Goal: Task Accomplishment & Management: Manage account settings

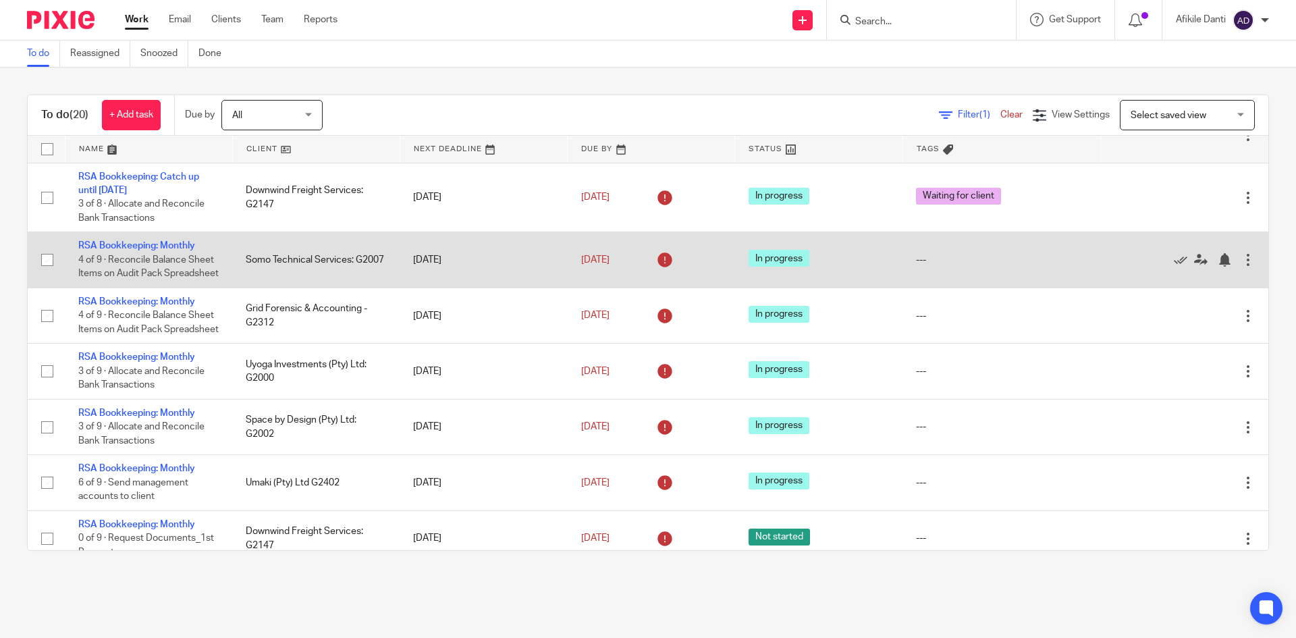
scroll to position [203, 0]
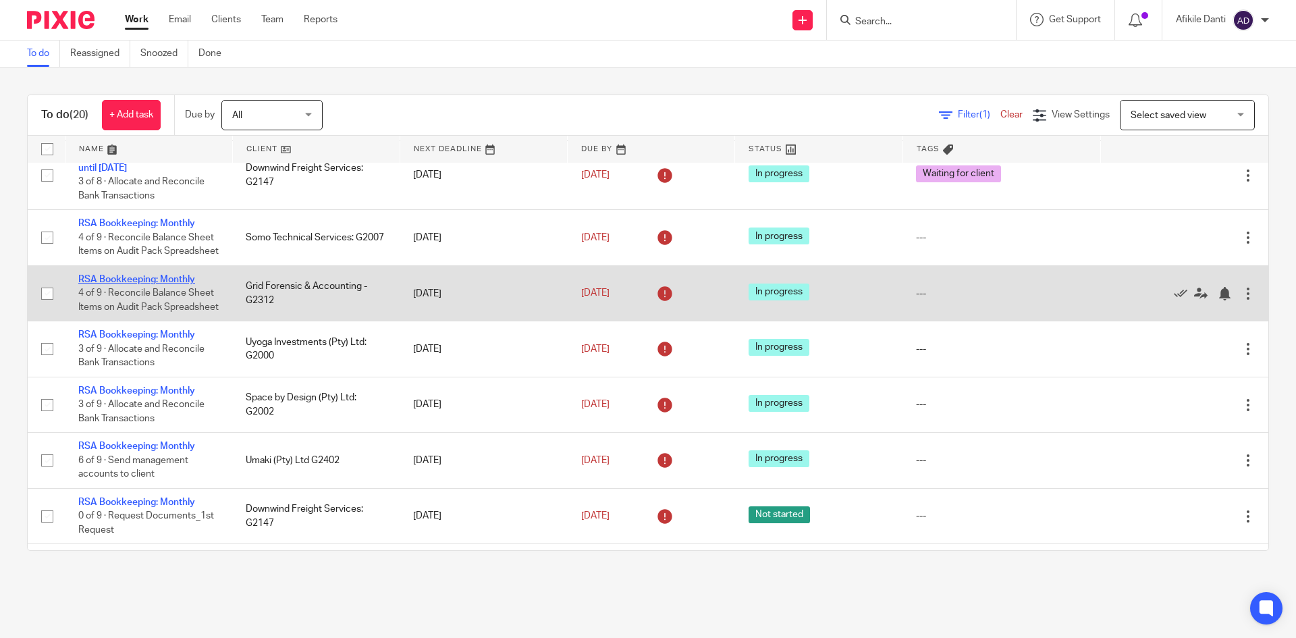
click at [184, 284] on link "RSA Bookkeeping: Monthly" at bounding box center [136, 279] width 117 height 9
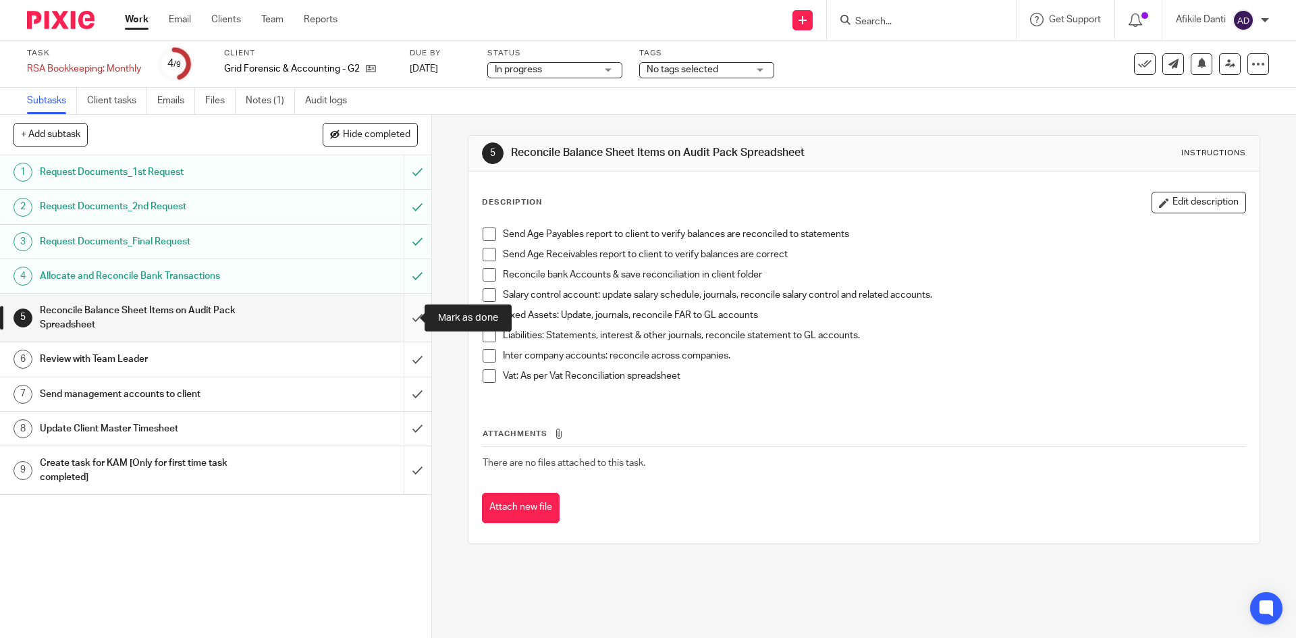
click at [403, 322] on input "submit" at bounding box center [215, 318] width 431 height 48
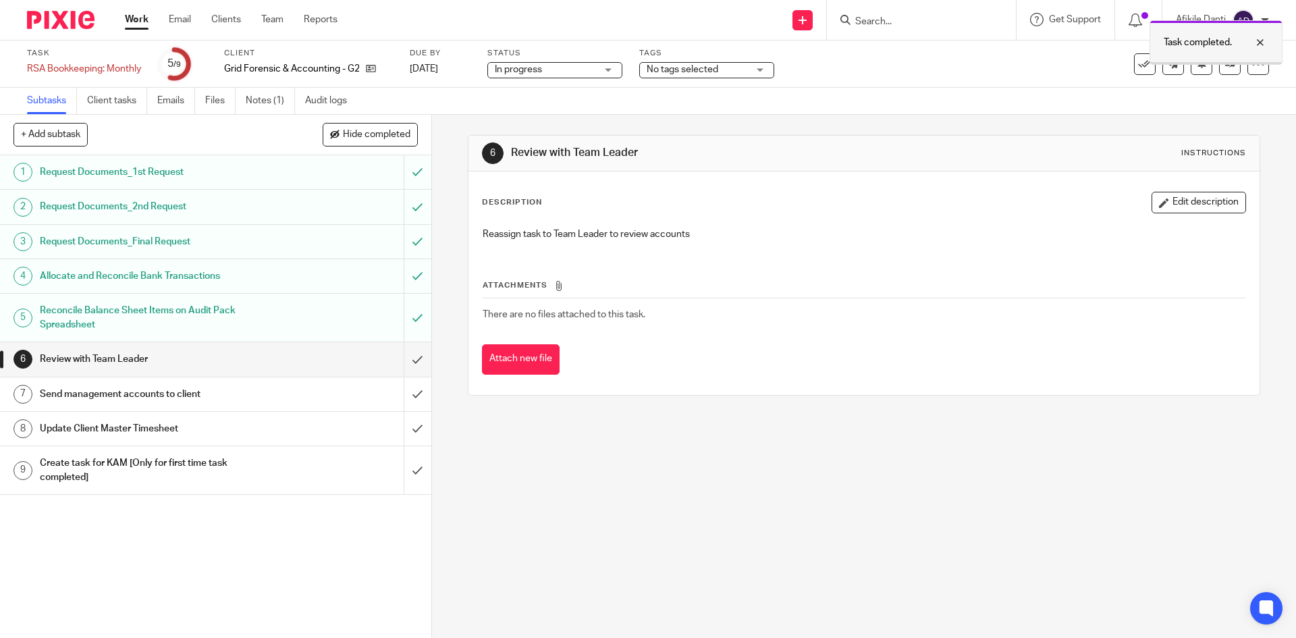
click at [1263, 44] on div at bounding box center [1250, 42] width 36 height 16
click at [1225, 67] on icon at bounding box center [1230, 64] width 10 height 10
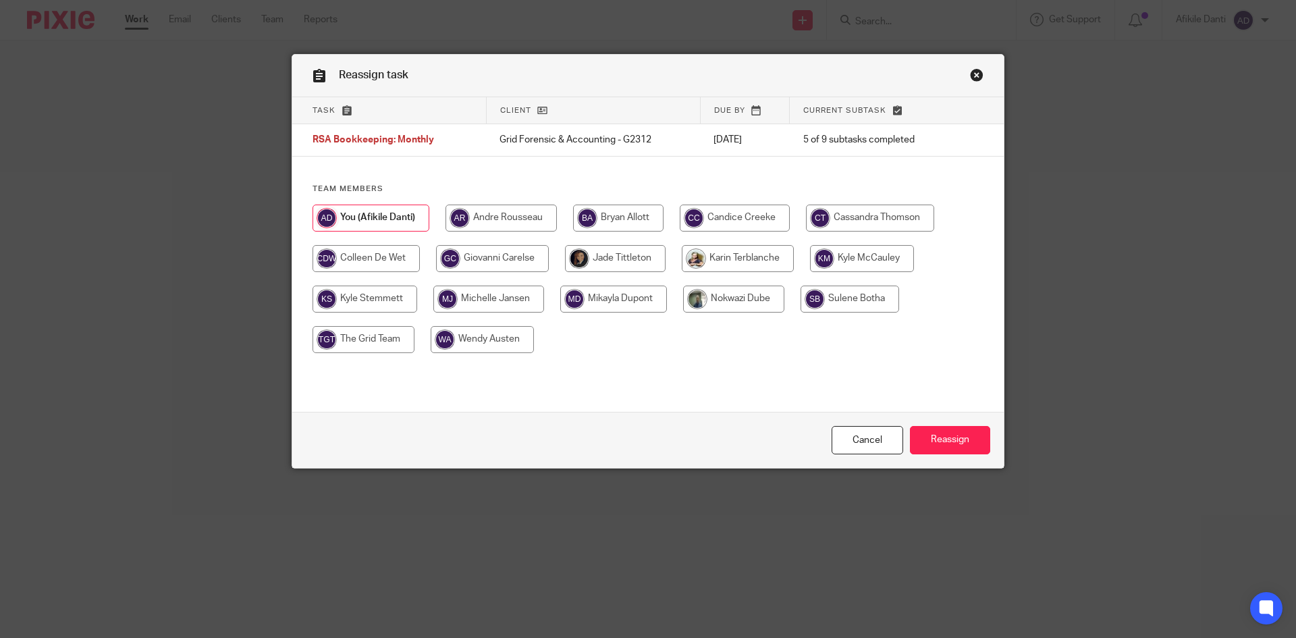
click at [497, 215] on input "radio" at bounding box center [501, 218] width 111 height 27
radio input "true"
click at [961, 435] on input "Reassign" at bounding box center [950, 440] width 80 height 29
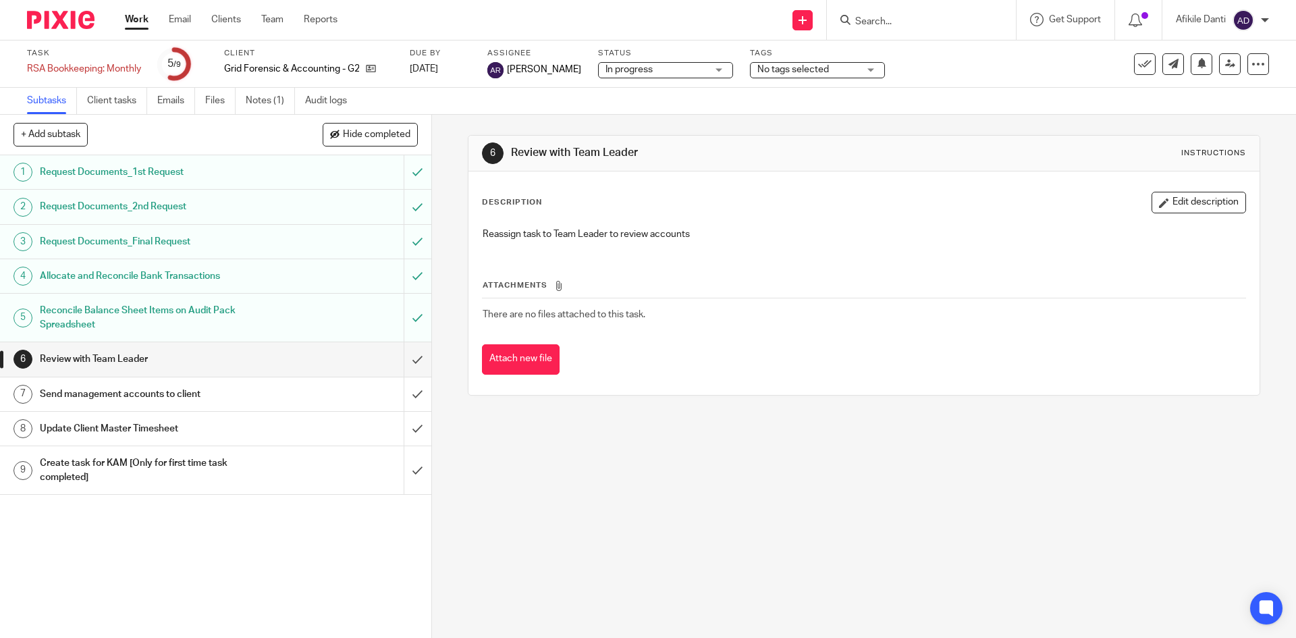
click at [131, 18] on link "Work" at bounding box center [137, 20] width 24 height 14
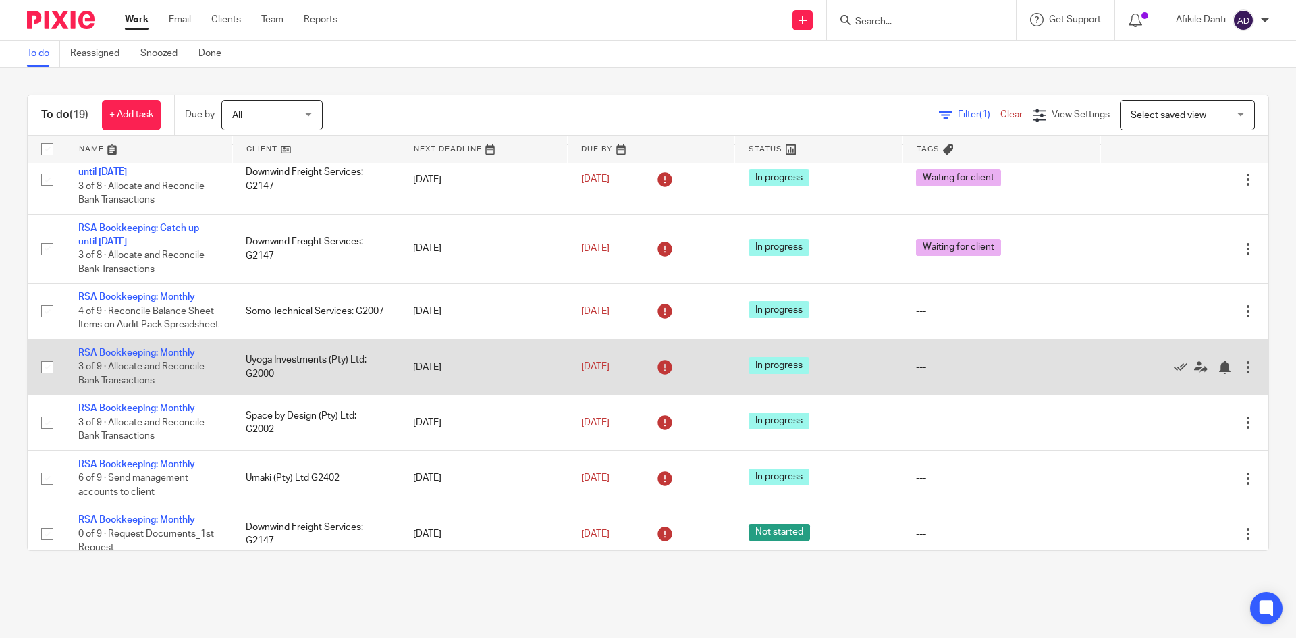
scroll to position [135, 0]
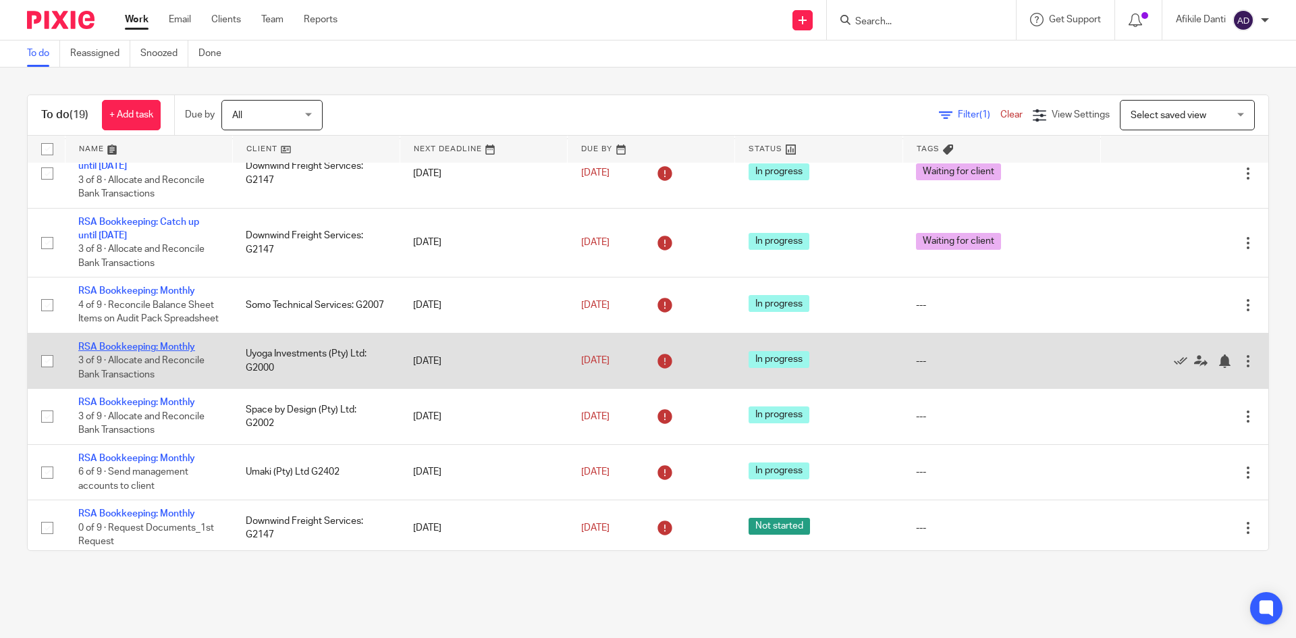
click at [152, 352] on link "RSA Bookkeeping: Monthly" at bounding box center [136, 346] width 117 height 9
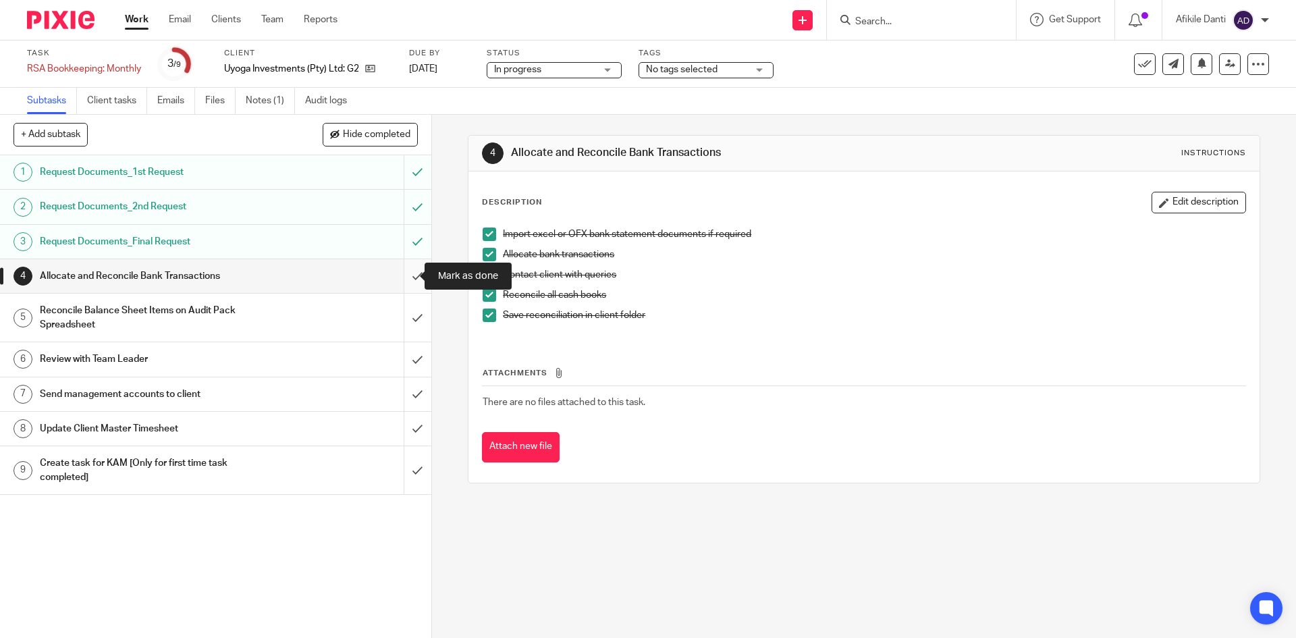
click at [404, 286] on input "submit" at bounding box center [215, 276] width 431 height 34
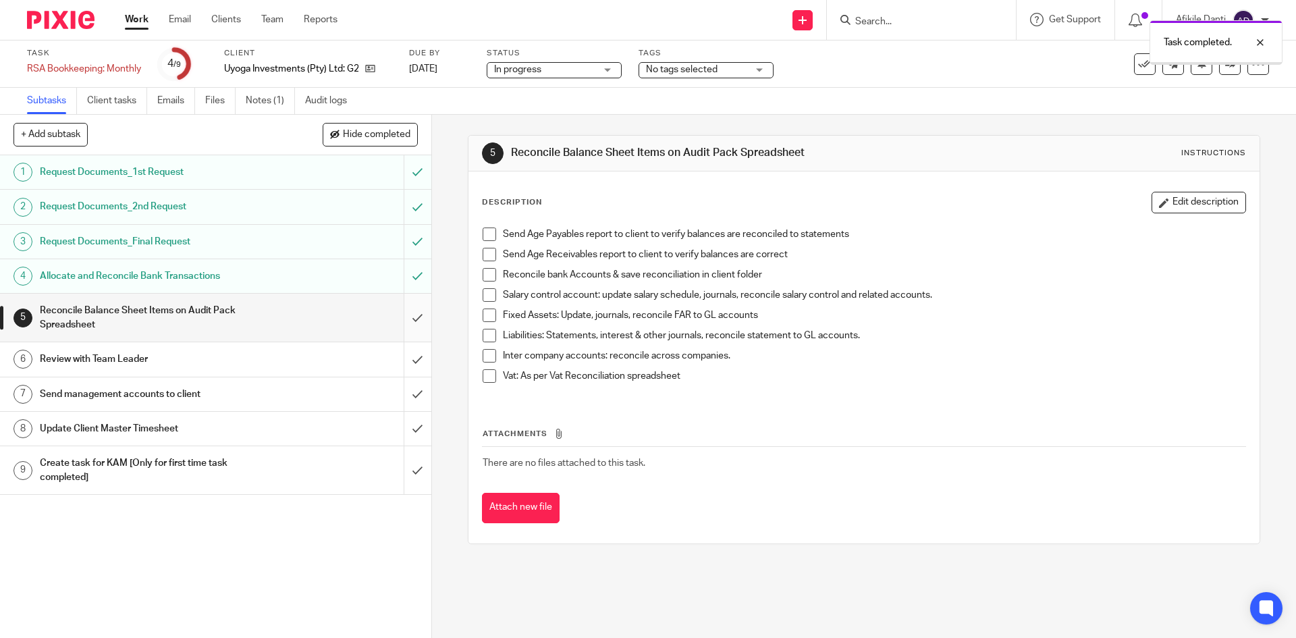
click at [402, 330] on input "submit" at bounding box center [215, 318] width 431 height 48
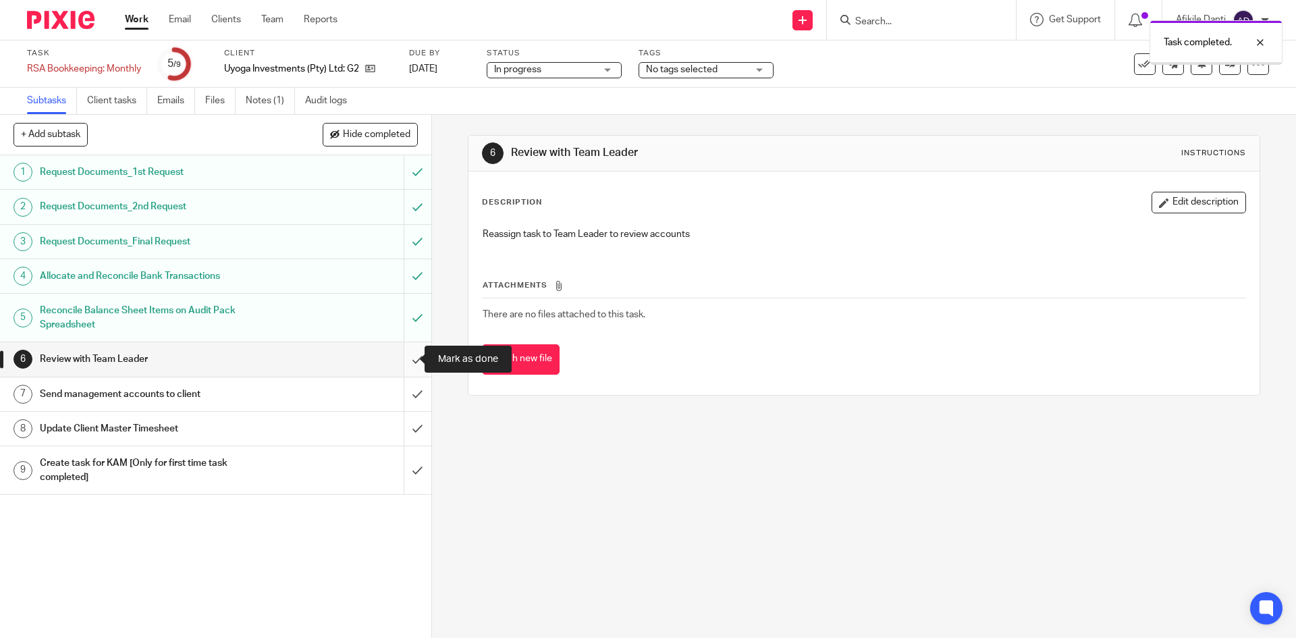
click at [409, 371] on input "submit" at bounding box center [215, 359] width 431 height 34
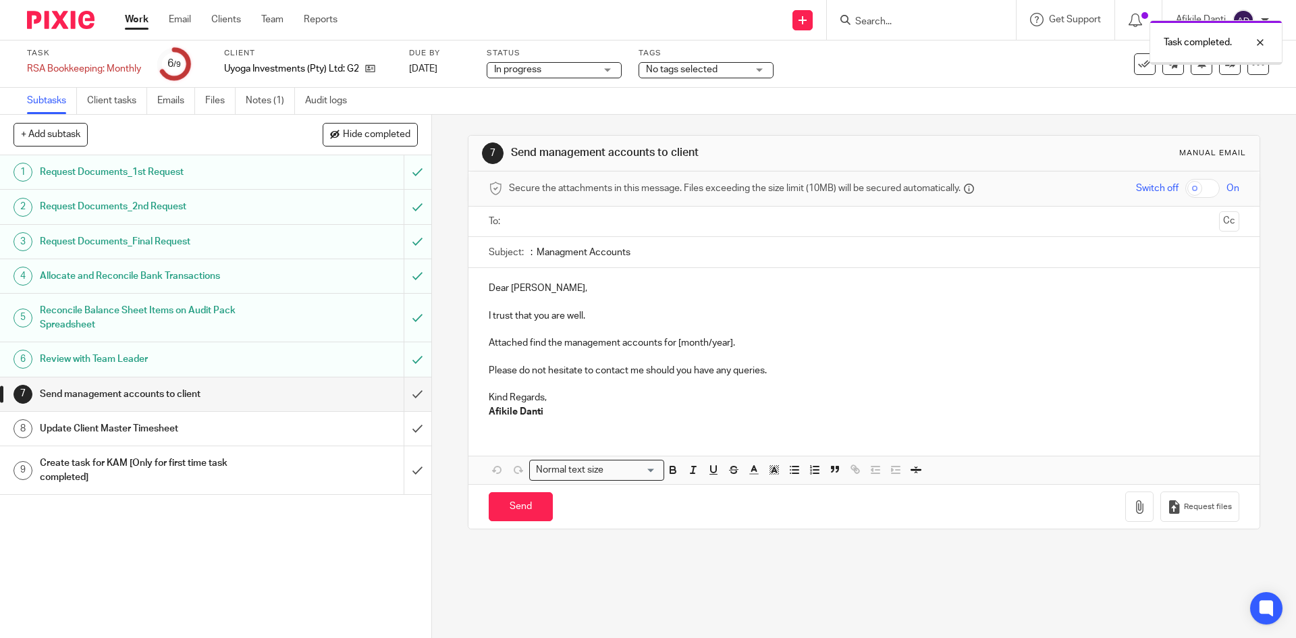
click at [406, 404] on input "submit" at bounding box center [215, 394] width 431 height 34
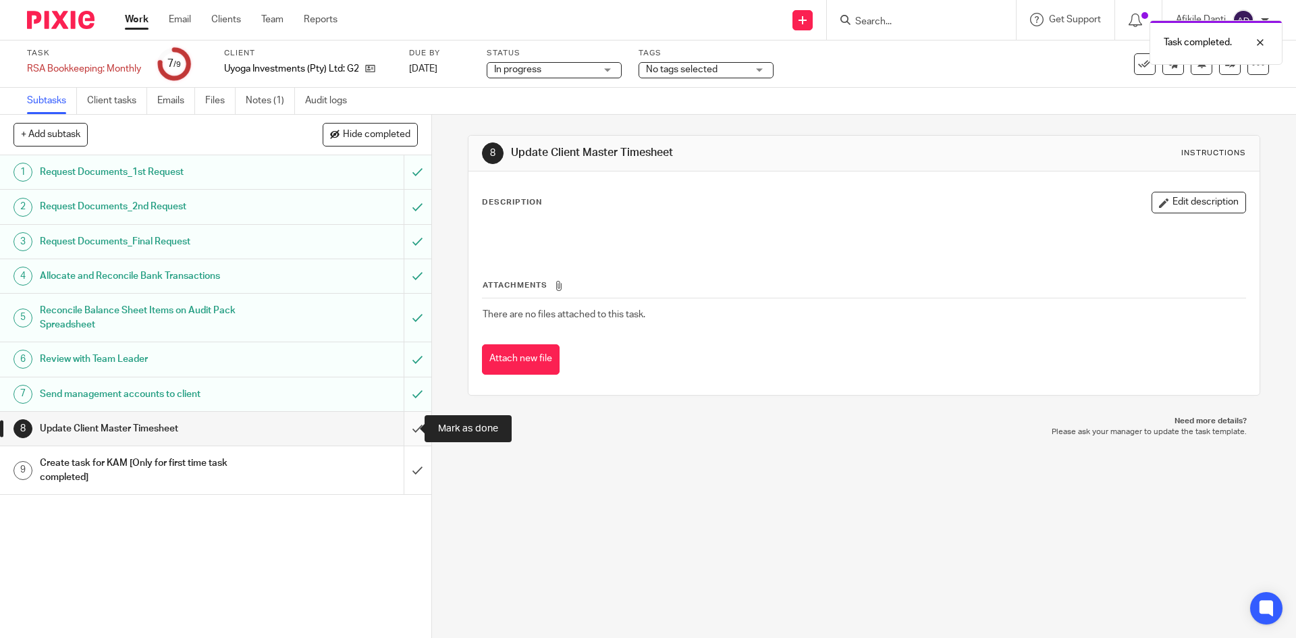
click at [404, 432] on input "submit" at bounding box center [215, 429] width 431 height 34
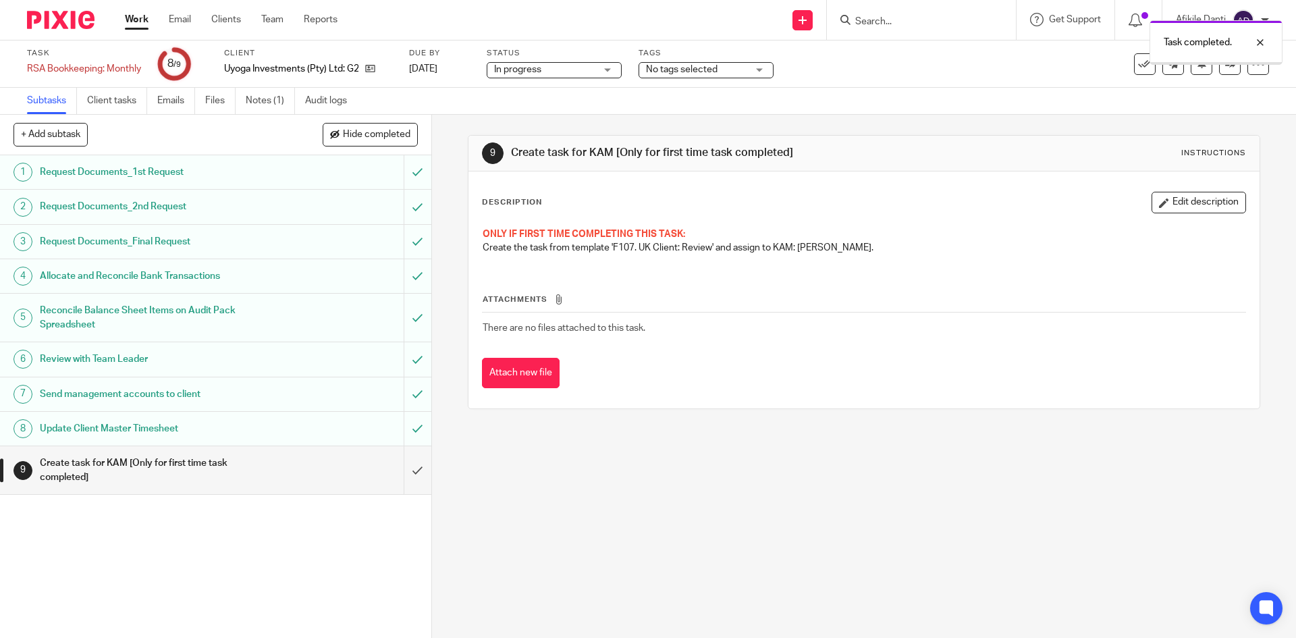
click at [405, 472] on input "submit" at bounding box center [215, 470] width 431 height 48
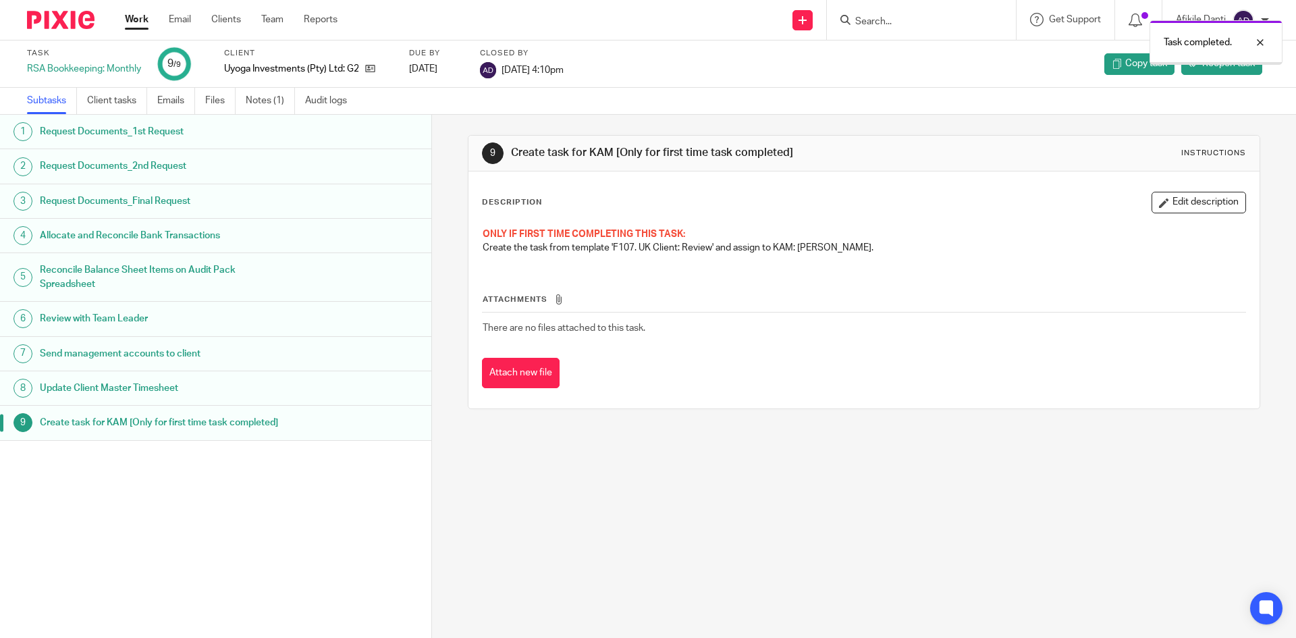
click at [130, 20] on link "Work" at bounding box center [137, 20] width 24 height 14
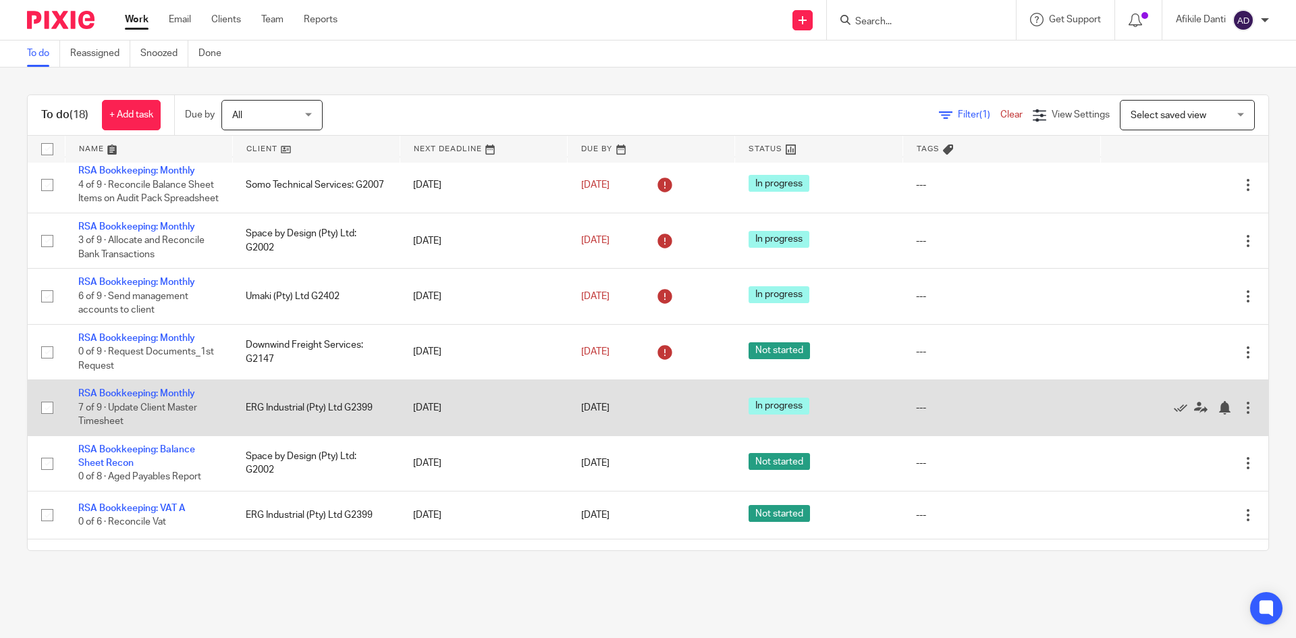
scroll to position [270, 0]
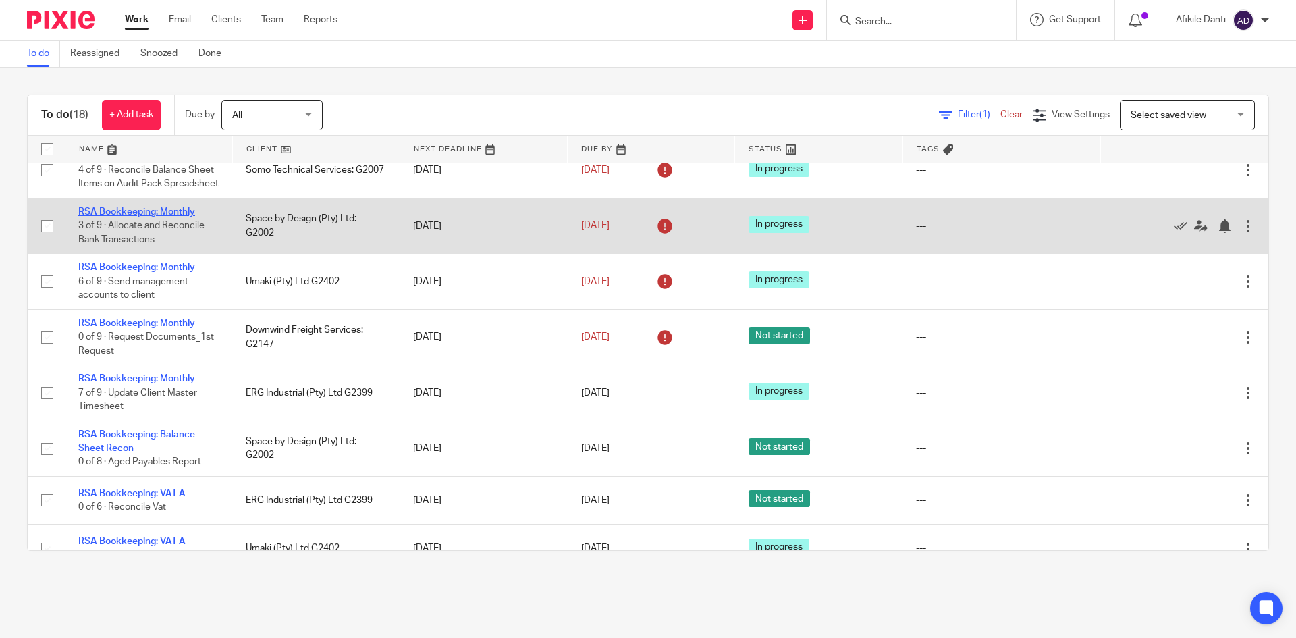
click at [171, 217] on link "RSA Bookkeeping: Monthly" at bounding box center [136, 211] width 117 height 9
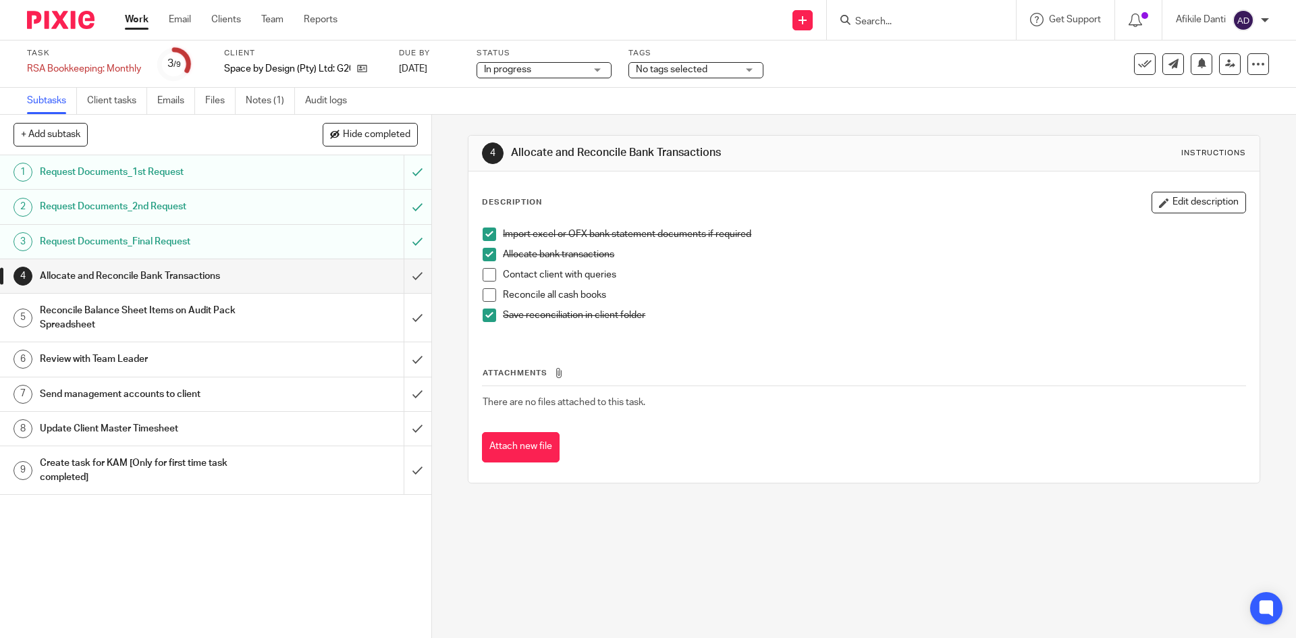
click at [486, 274] on span at bounding box center [490, 275] width 14 height 14
click at [488, 292] on span at bounding box center [490, 295] width 14 height 14
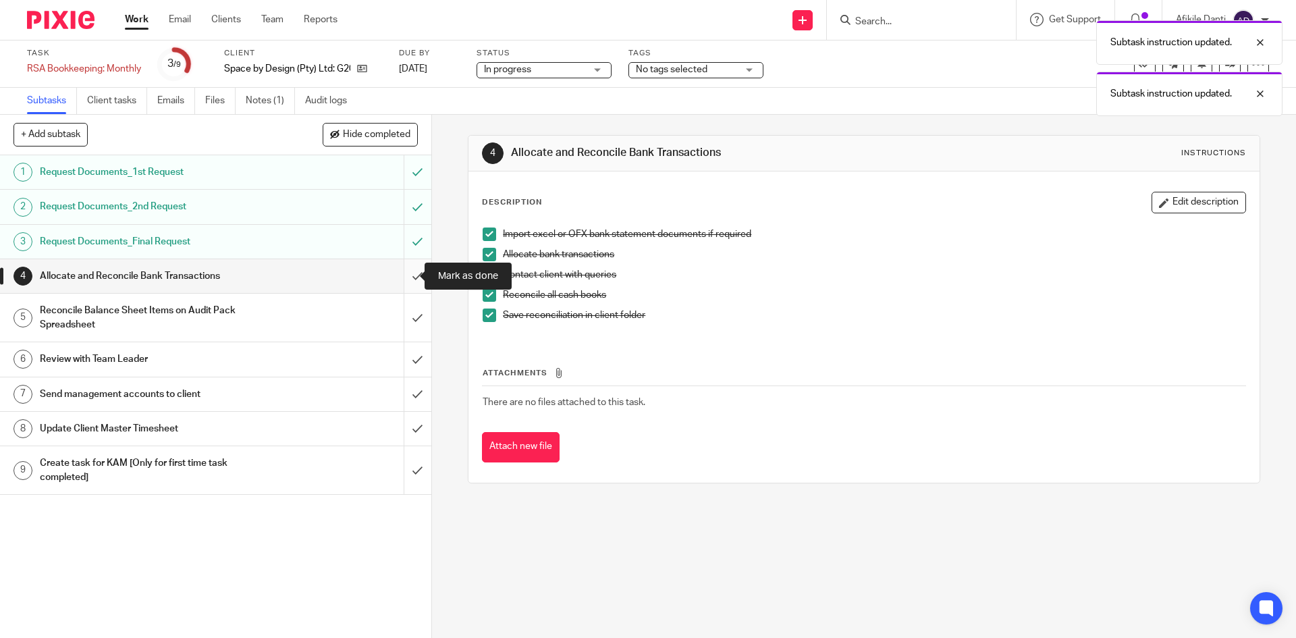
click at [400, 279] on input "submit" at bounding box center [215, 276] width 431 height 34
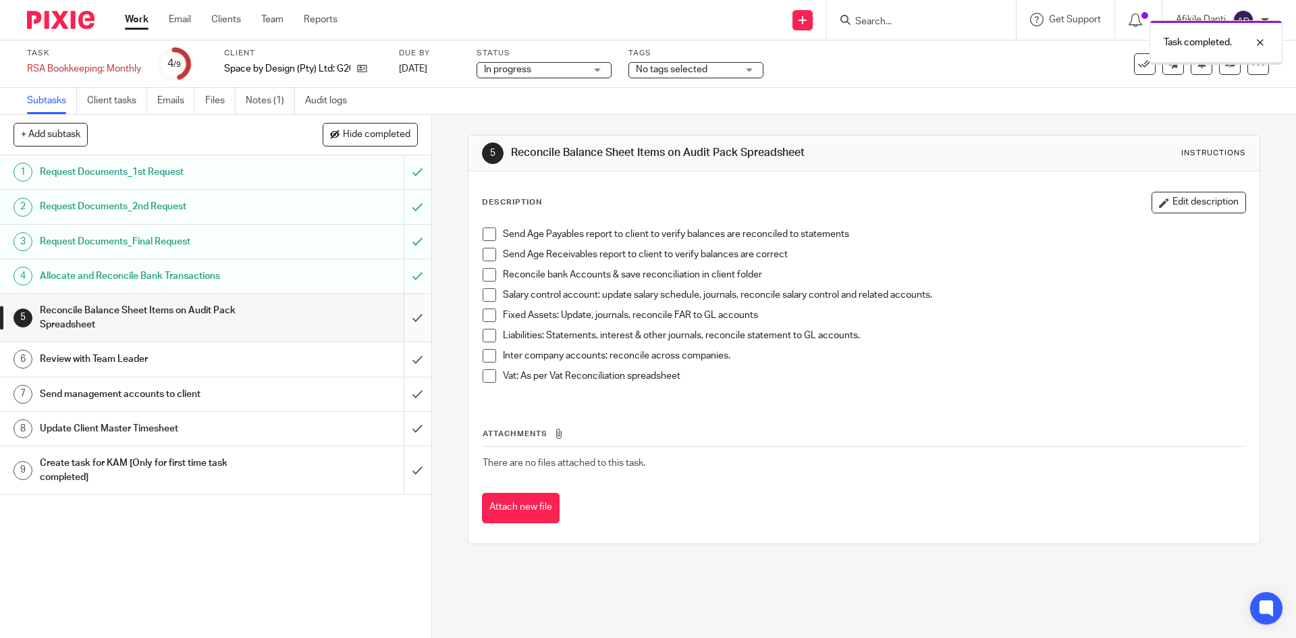
click at [406, 321] on input "submit" at bounding box center [215, 318] width 431 height 48
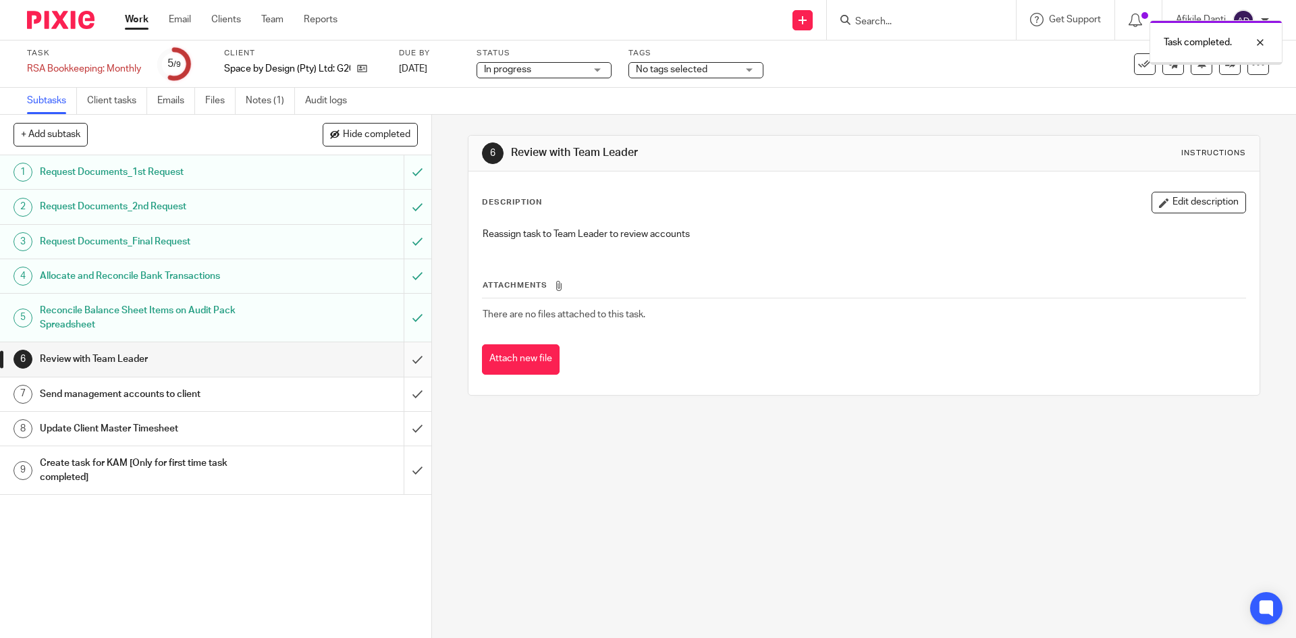
click at [407, 356] on input "submit" at bounding box center [215, 359] width 431 height 34
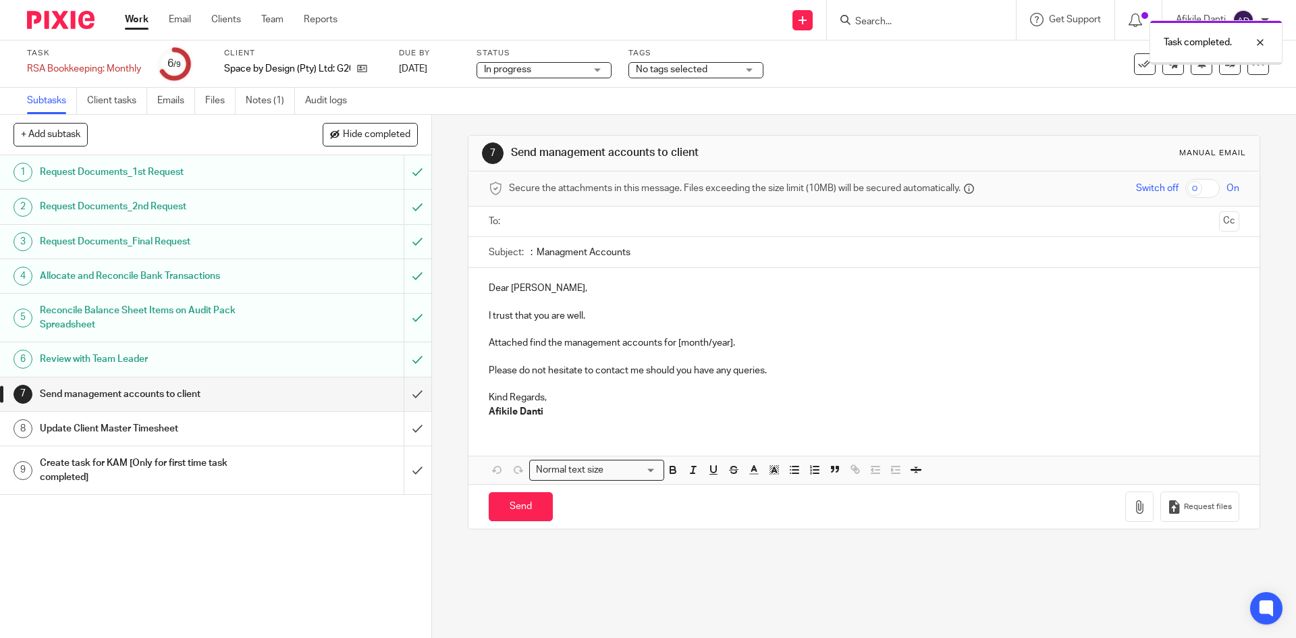
click at [407, 399] on input "submit" at bounding box center [215, 394] width 431 height 34
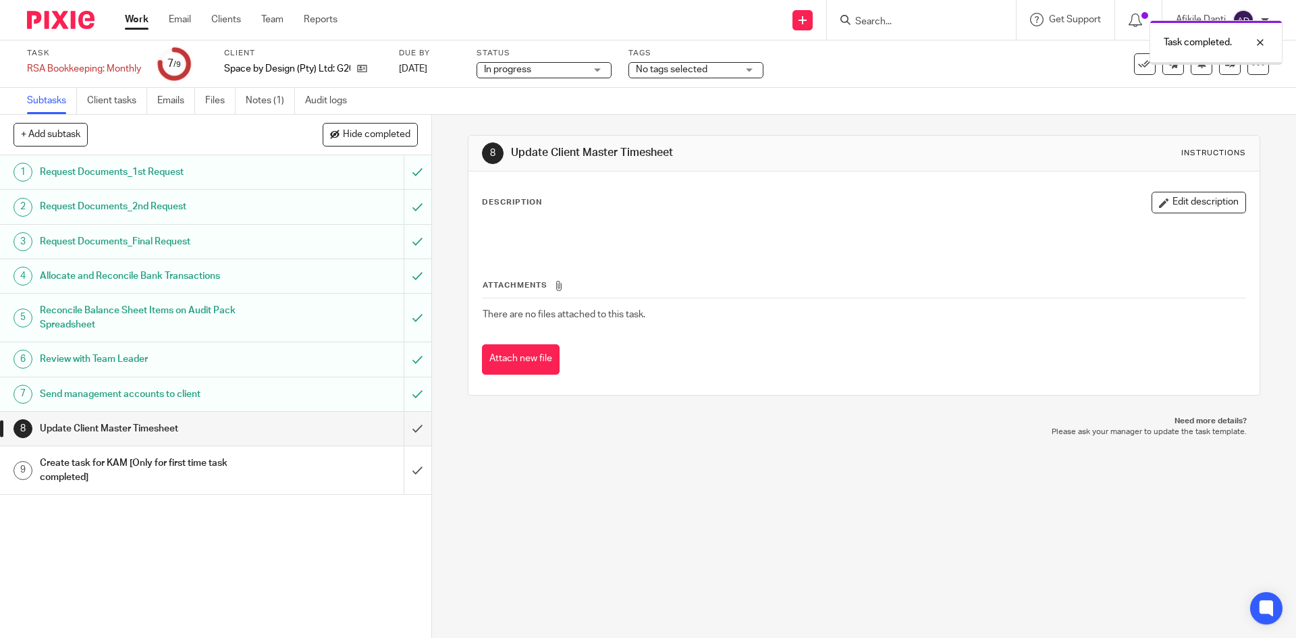
click at [406, 429] on input "submit" at bounding box center [215, 429] width 431 height 34
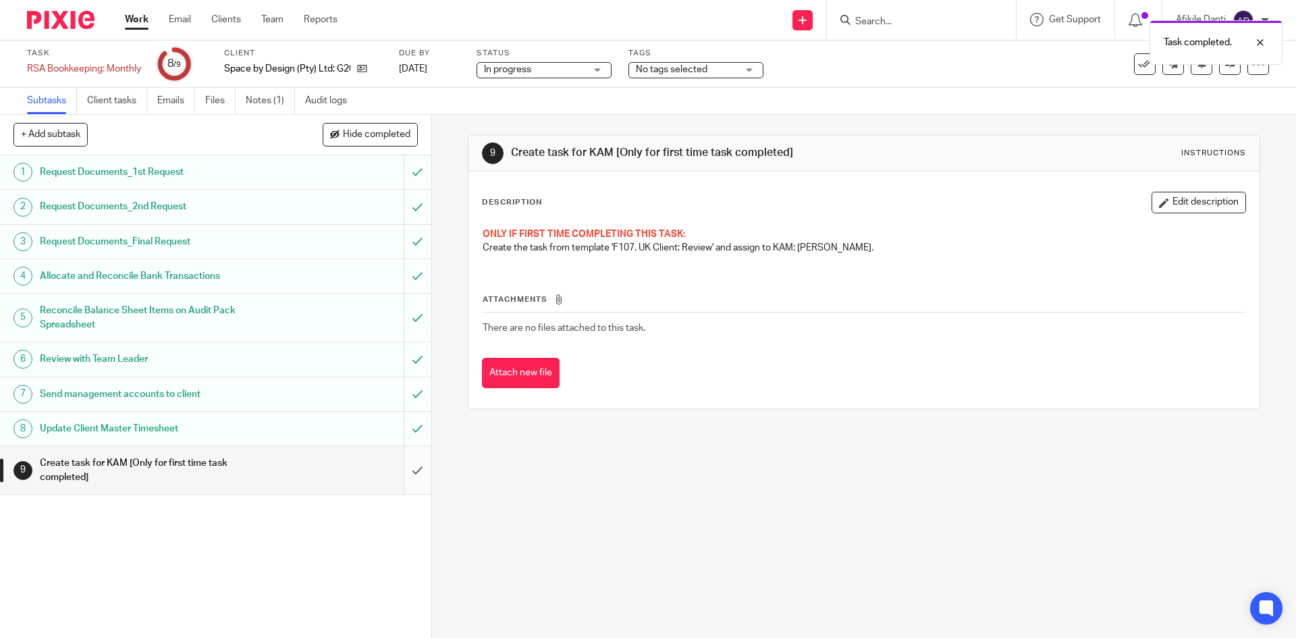
click at [412, 473] on input "submit" at bounding box center [215, 470] width 431 height 48
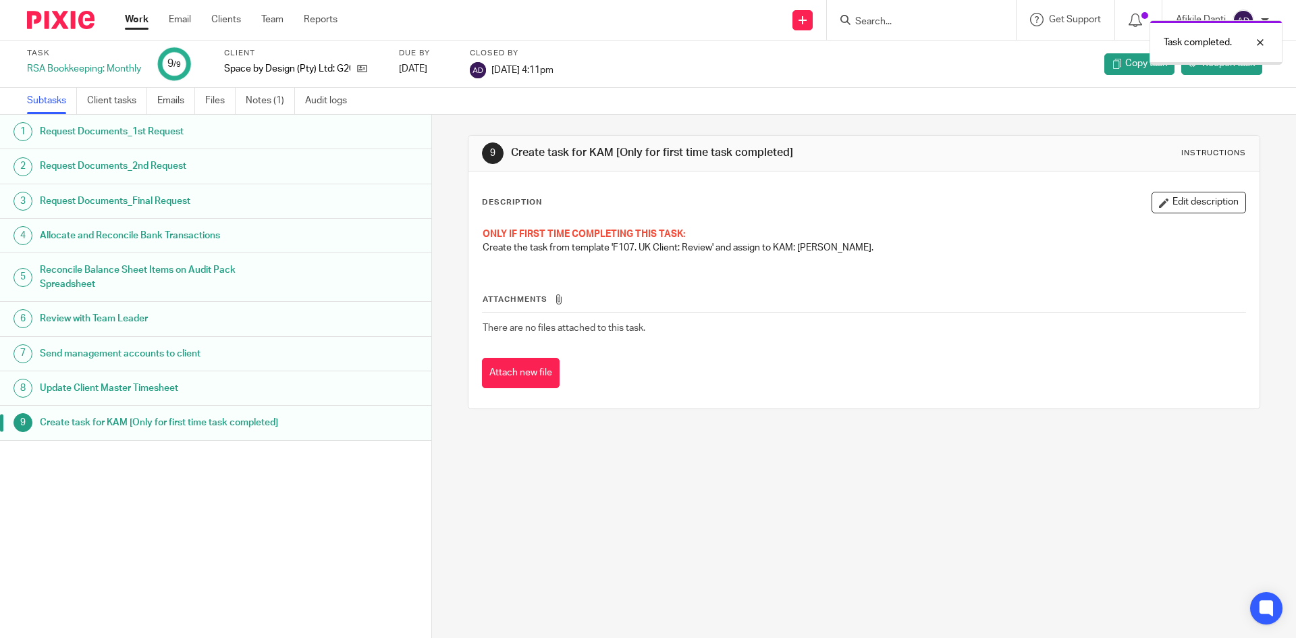
drag, startPoint x: 0, startPoint y: 0, endPoint x: 144, endPoint y: 18, distance: 145.6
click at [144, 18] on link "Work" at bounding box center [137, 20] width 24 height 14
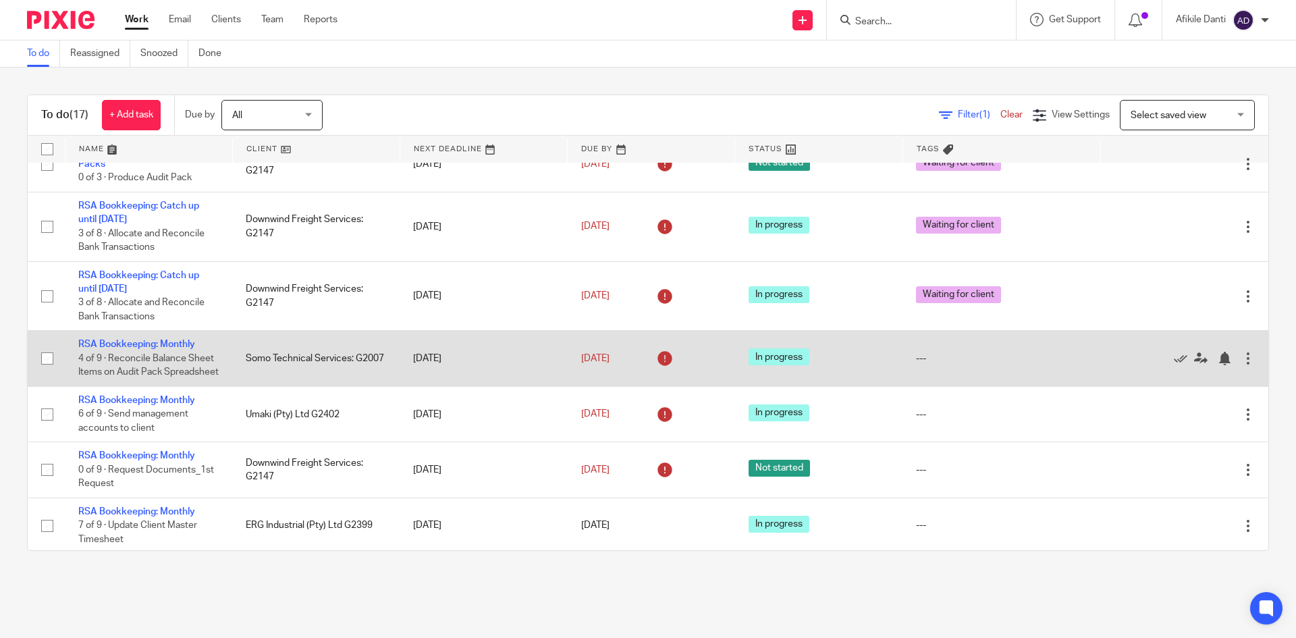
scroll to position [135, 0]
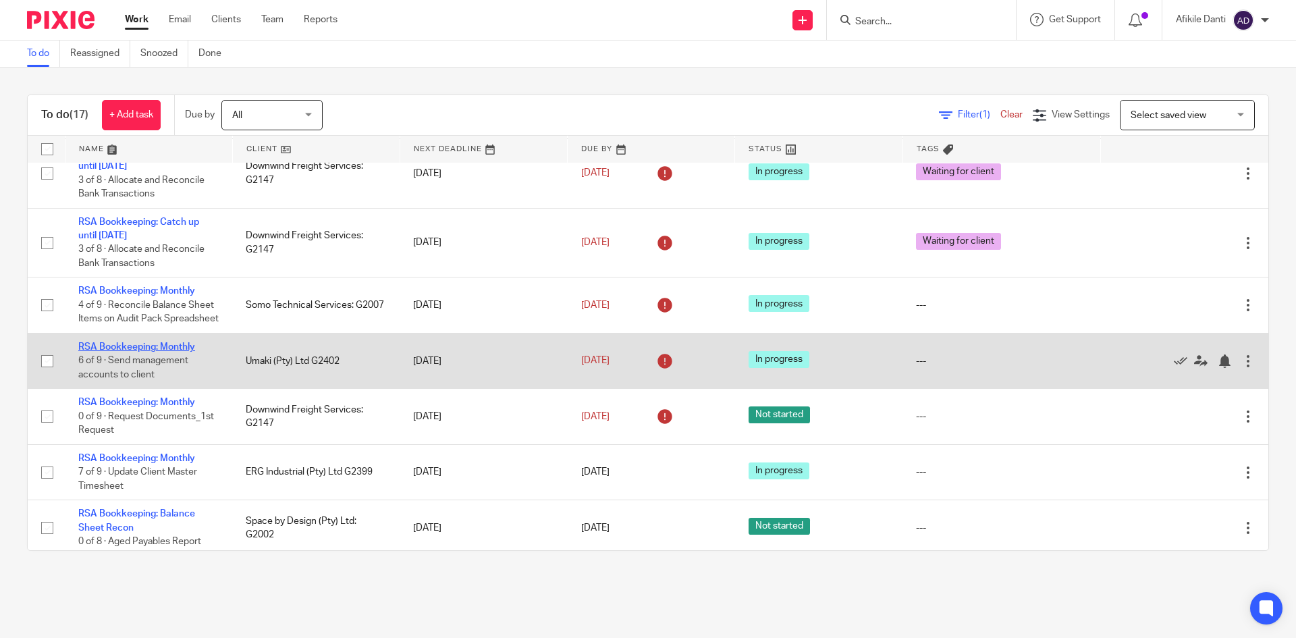
click at [161, 352] on link "RSA Bookkeeping: Monthly" at bounding box center [136, 346] width 117 height 9
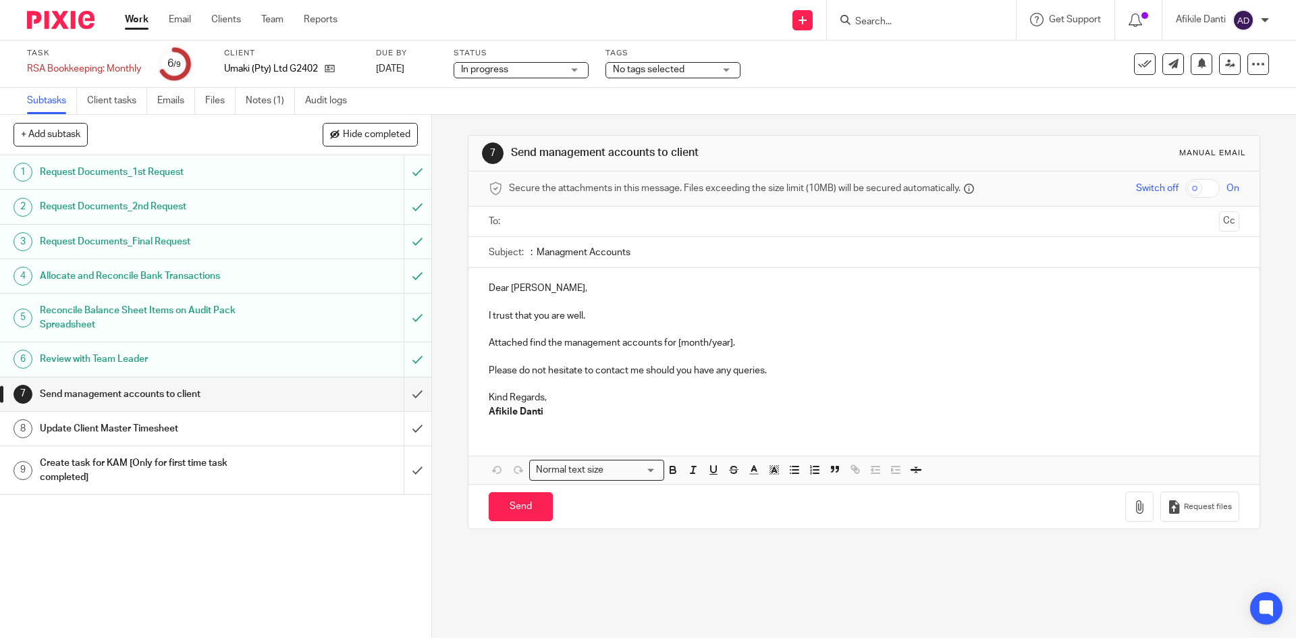
click at [685, 69] on span "No tags selected" at bounding box center [663, 70] width 101 height 14
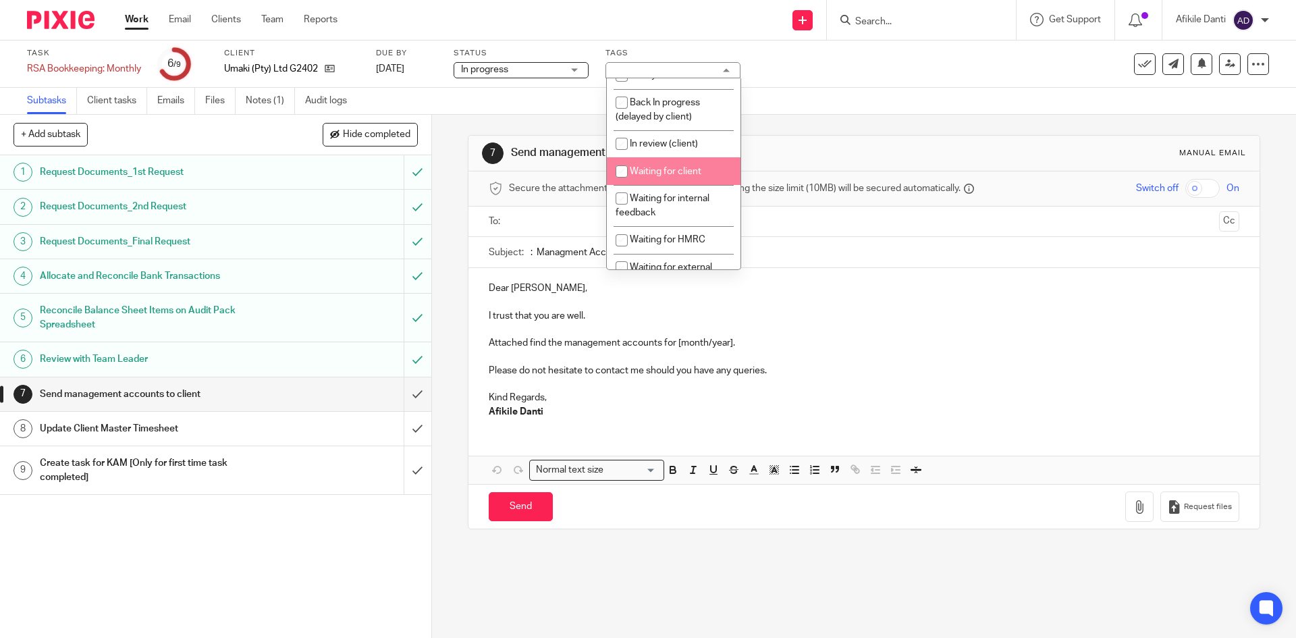
scroll to position [68, 0]
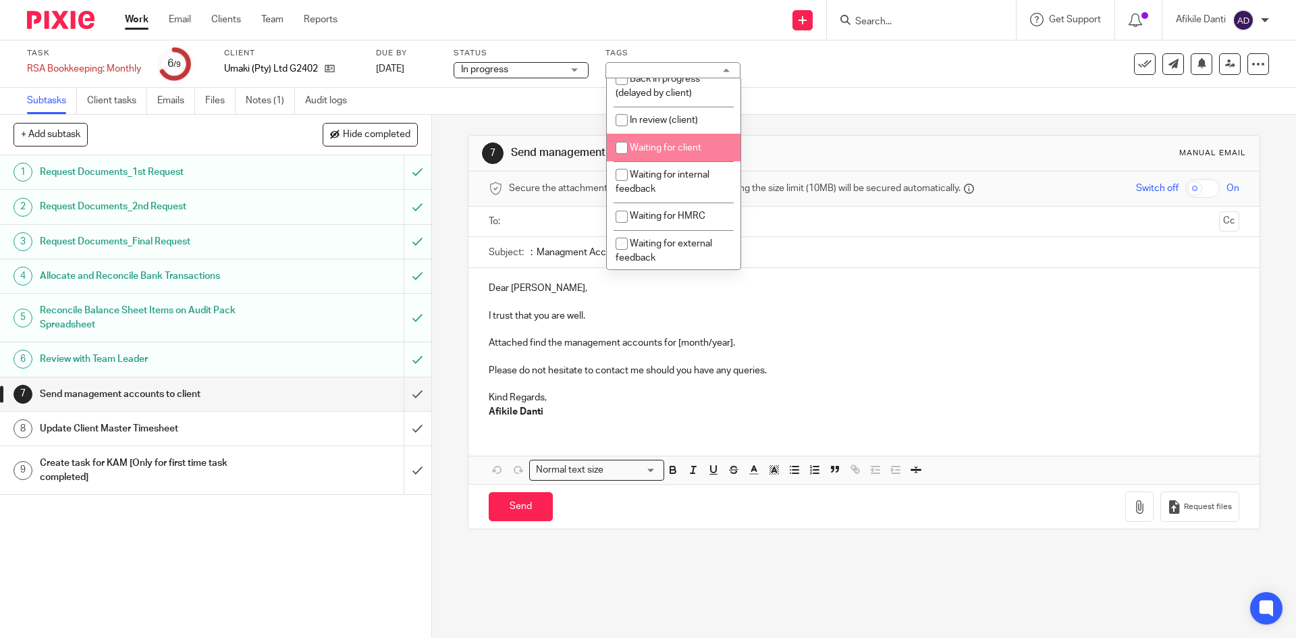
click at [695, 154] on li "Waiting for client" at bounding box center [674, 148] width 134 height 28
checkbox input "true"
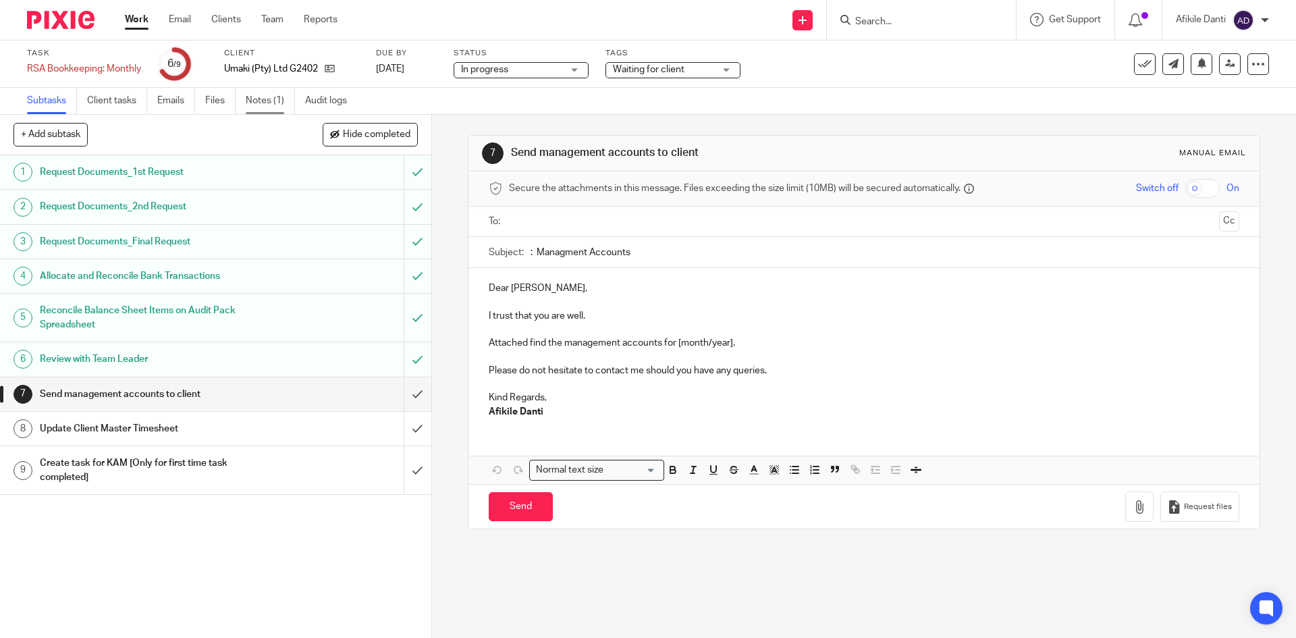
click at [255, 103] on link "Notes (1)" at bounding box center [270, 101] width 49 height 26
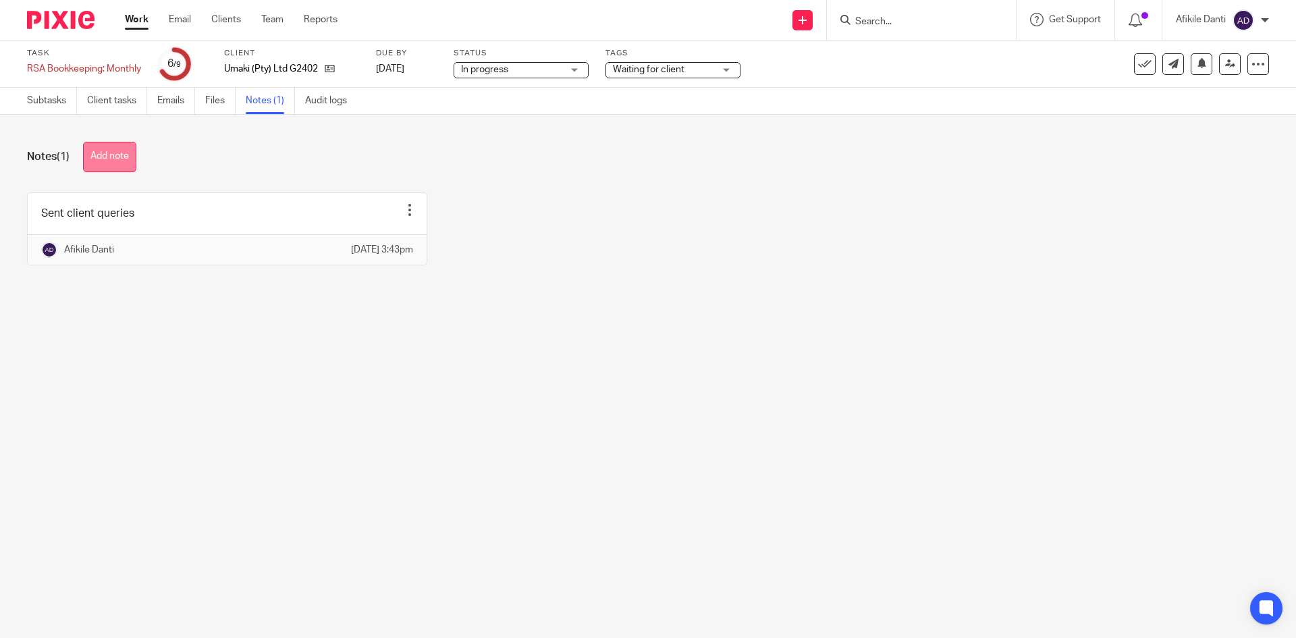
click at [123, 158] on button "Add note" at bounding box center [109, 157] width 53 height 30
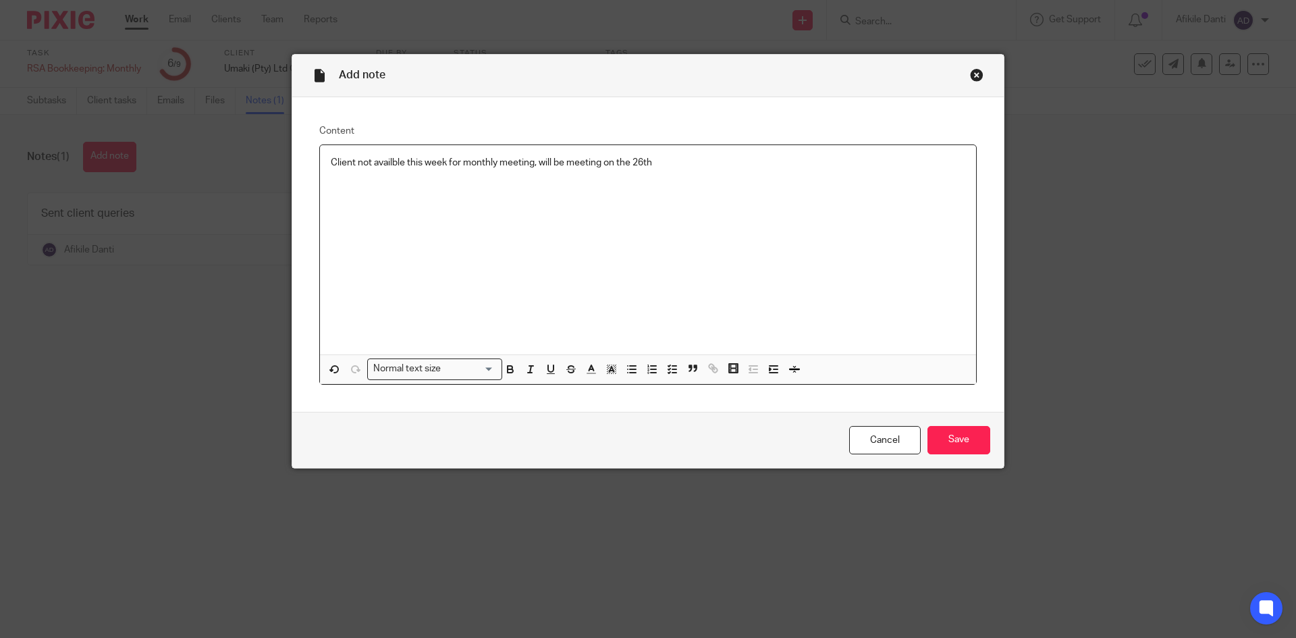
click at [383, 160] on p "Client not availble this week for monthly meeting, will be meeting on the 26th" at bounding box center [648, 163] width 635 height 14
click at [950, 431] on input "Save" at bounding box center [958, 440] width 63 height 29
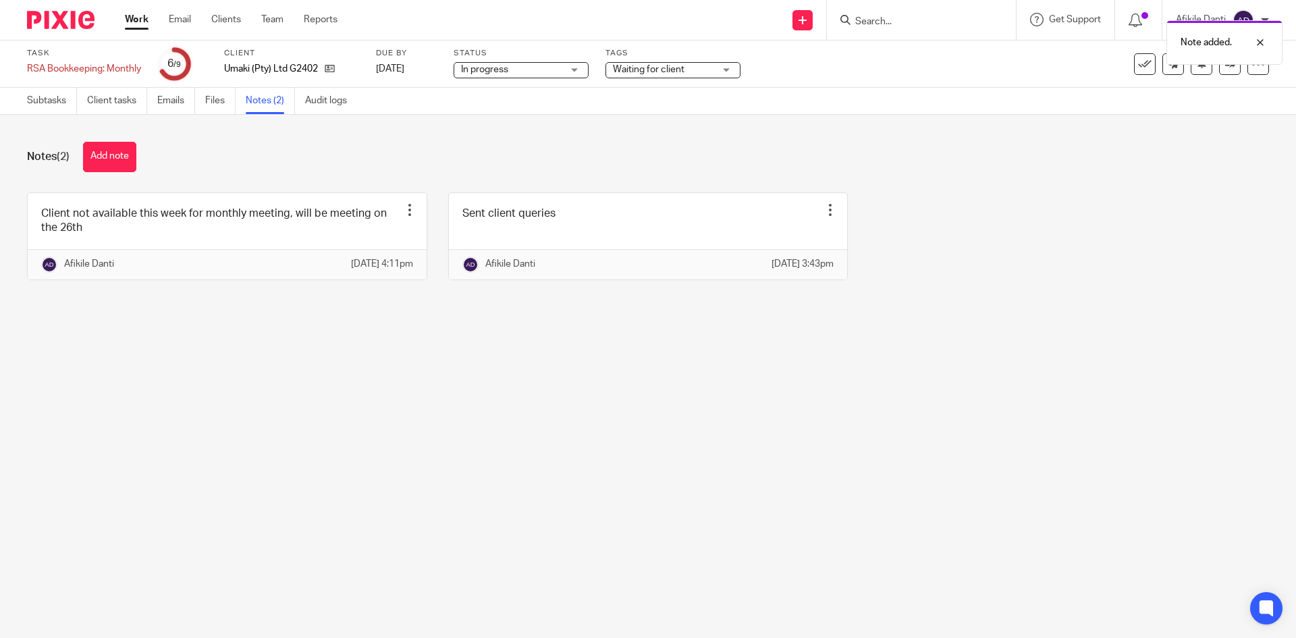
click at [138, 22] on link "Work" at bounding box center [137, 20] width 24 height 14
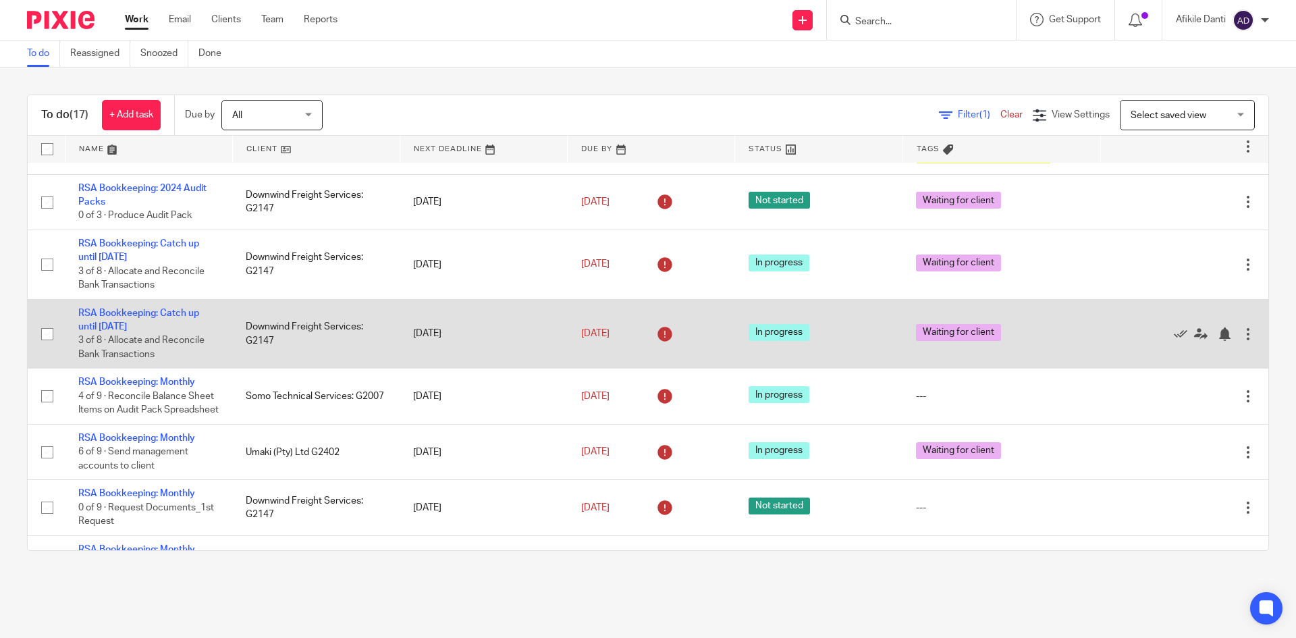
scroll to position [68, 0]
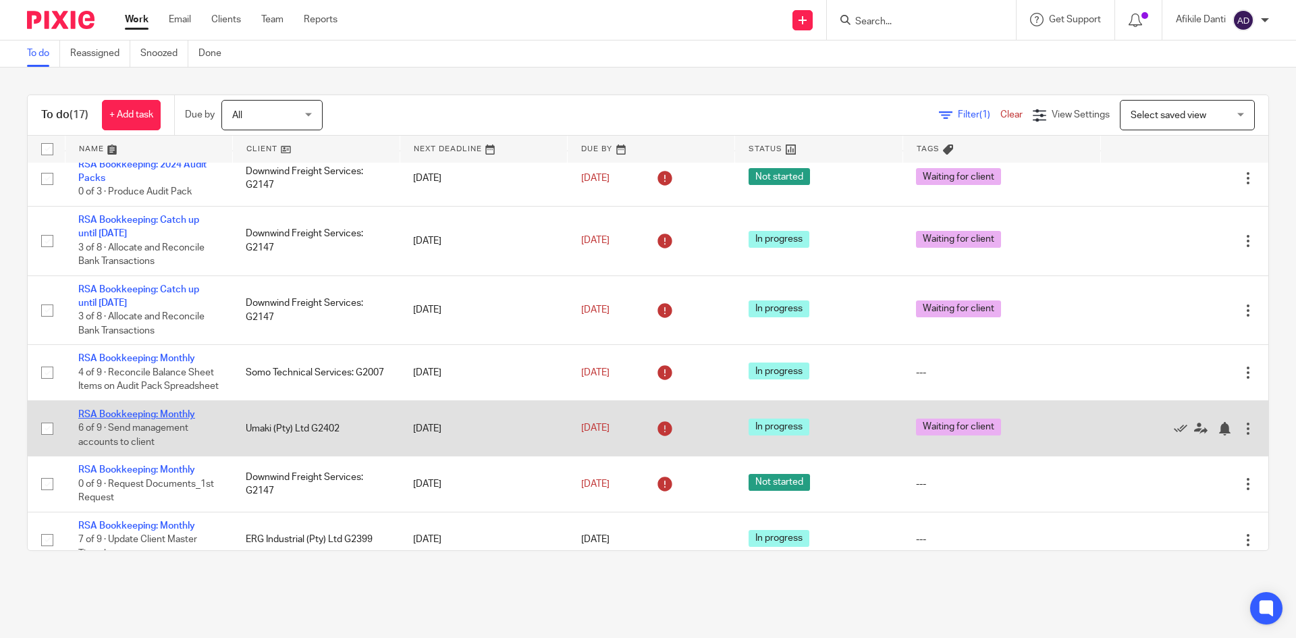
click at [157, 419] on link "RSA Bookkeeping: Monthly" at bounding box center [136, 414] width 117 height 9
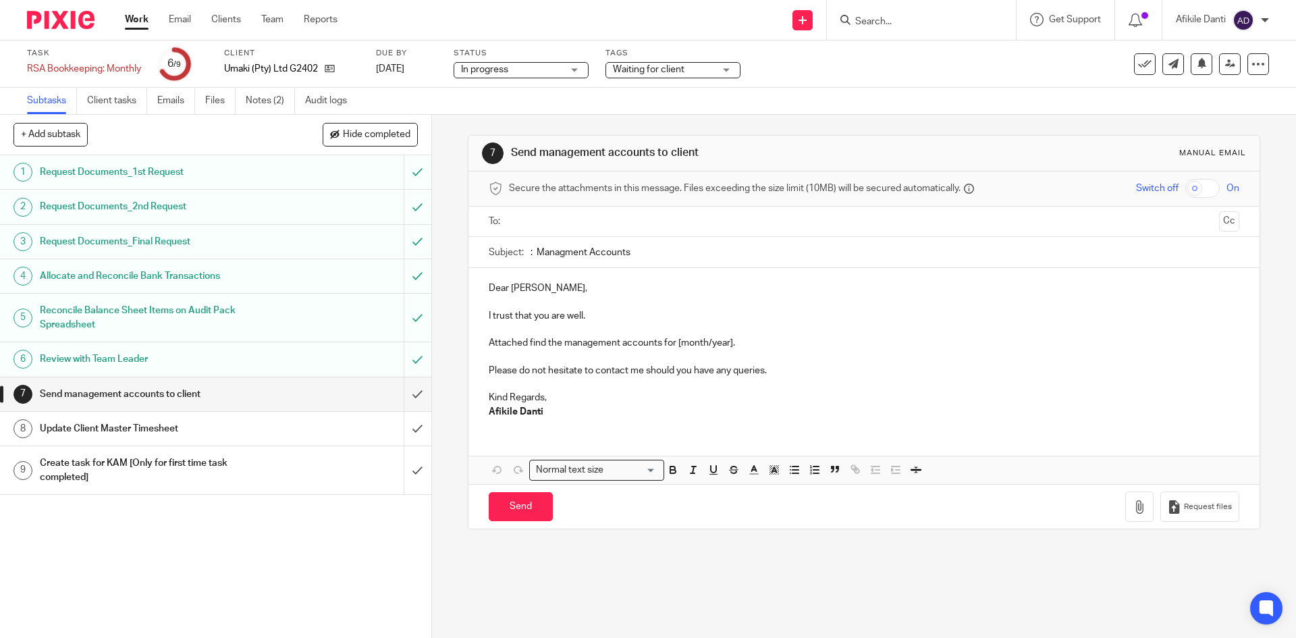
click at [134, 24] on link "Work" at bounding box center [137, 20] width 24 height 14
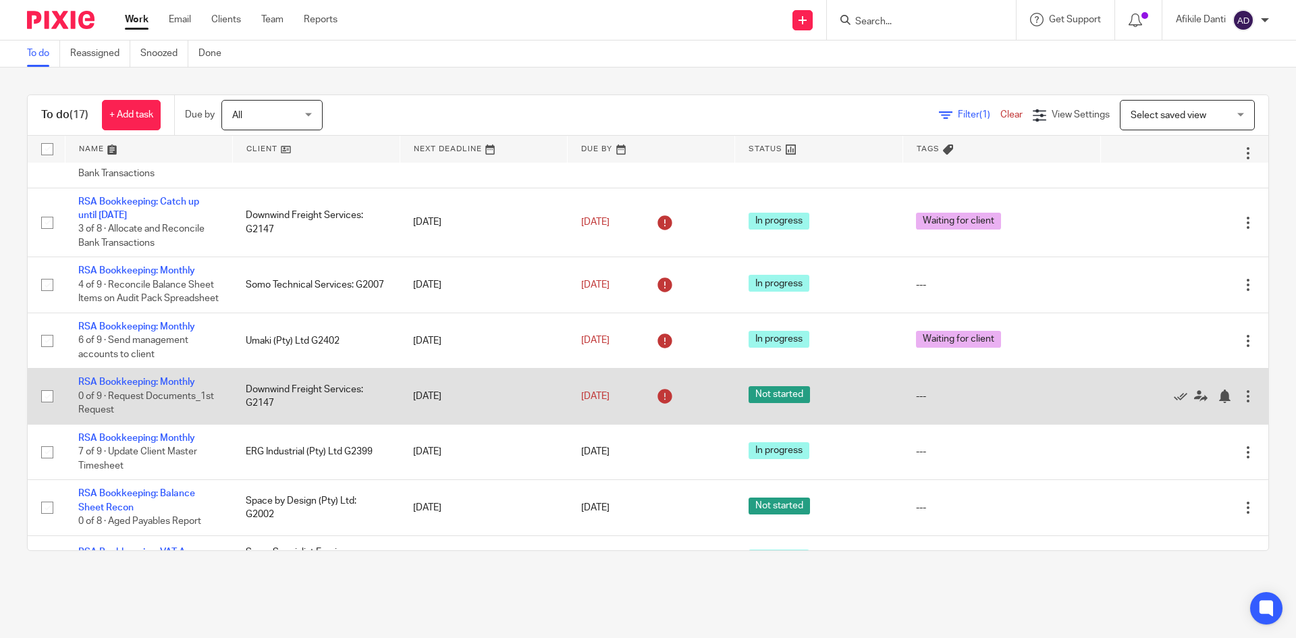
scroll to position [270, 0]
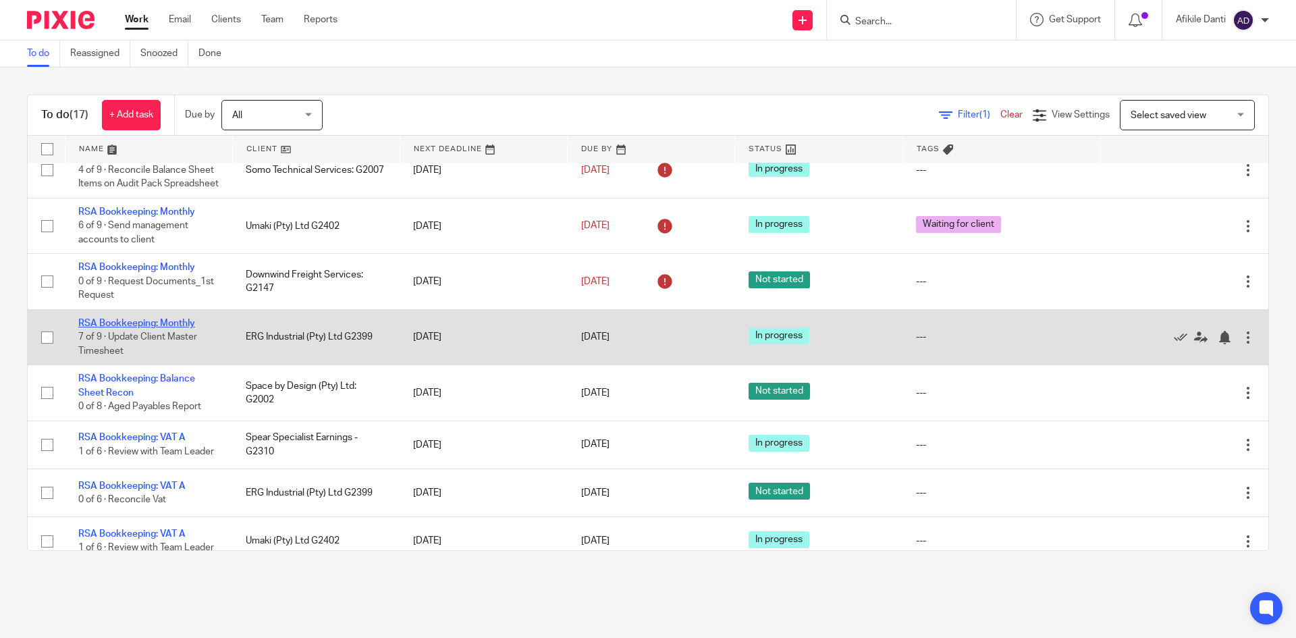
click at [173, 328] on link "RSA Bookkeeping: Monthly" at bounding box center [136, 323] width 117 height 9
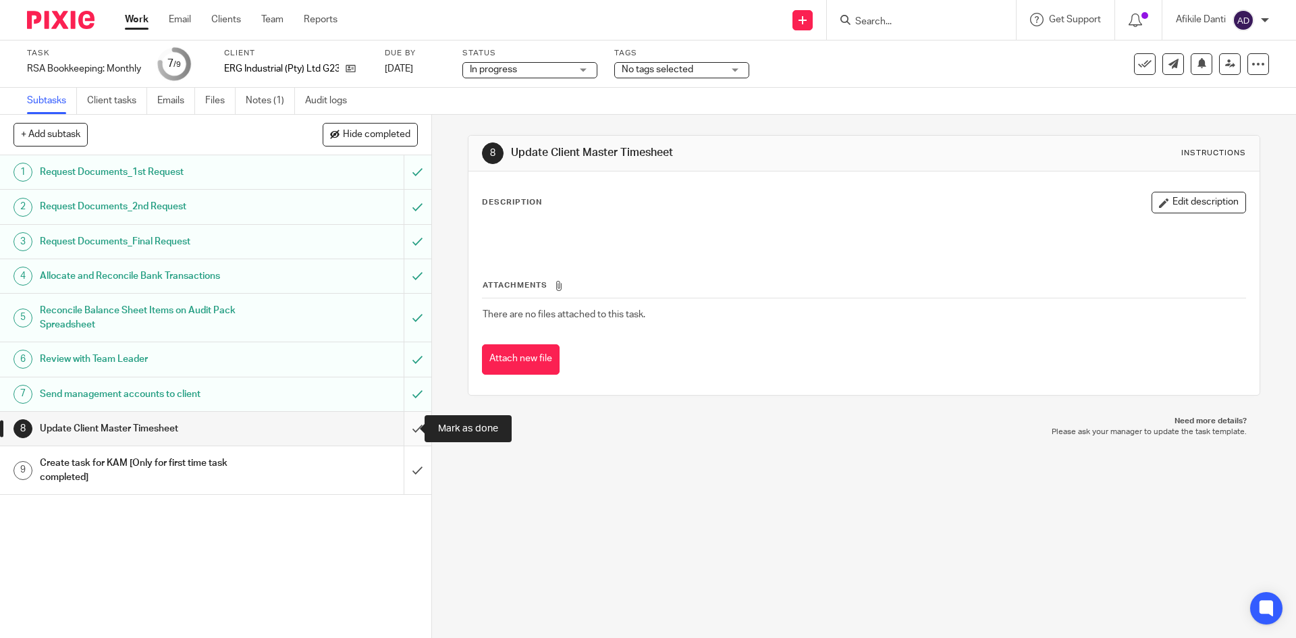
click at [394, 435] on input "submit" at bounding box center [215, 429] width 431 height 34
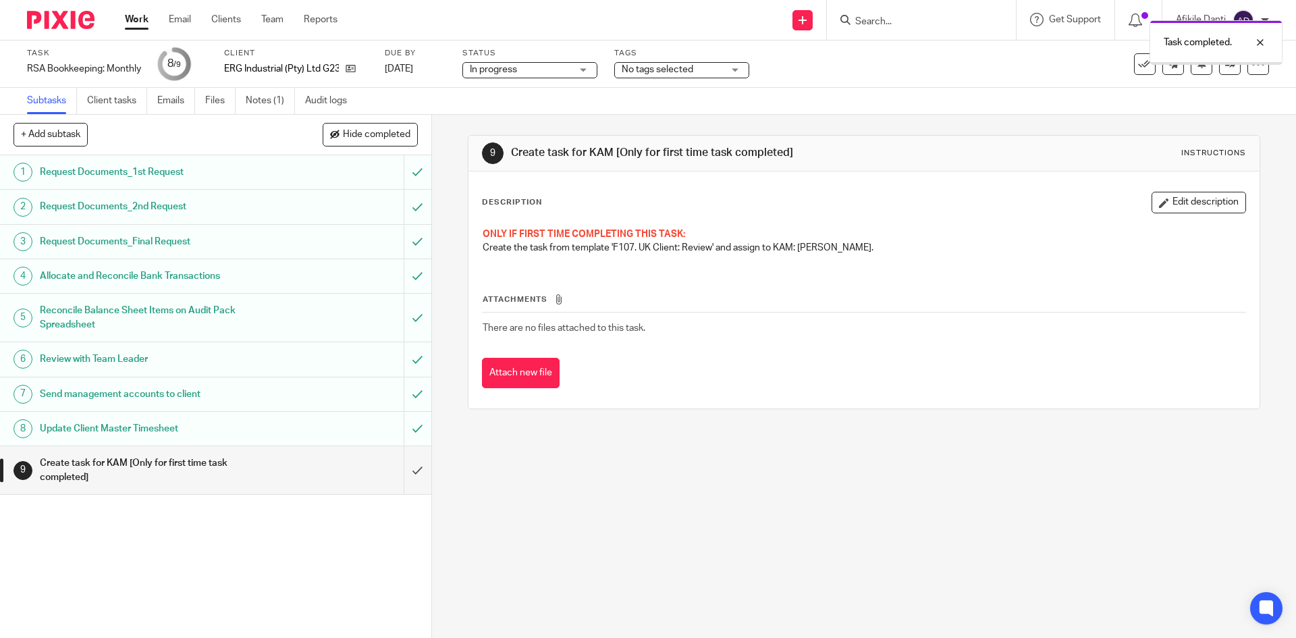
click at [403, 479] on input "submit" at bounding box center [215, 470] width 431 height 48
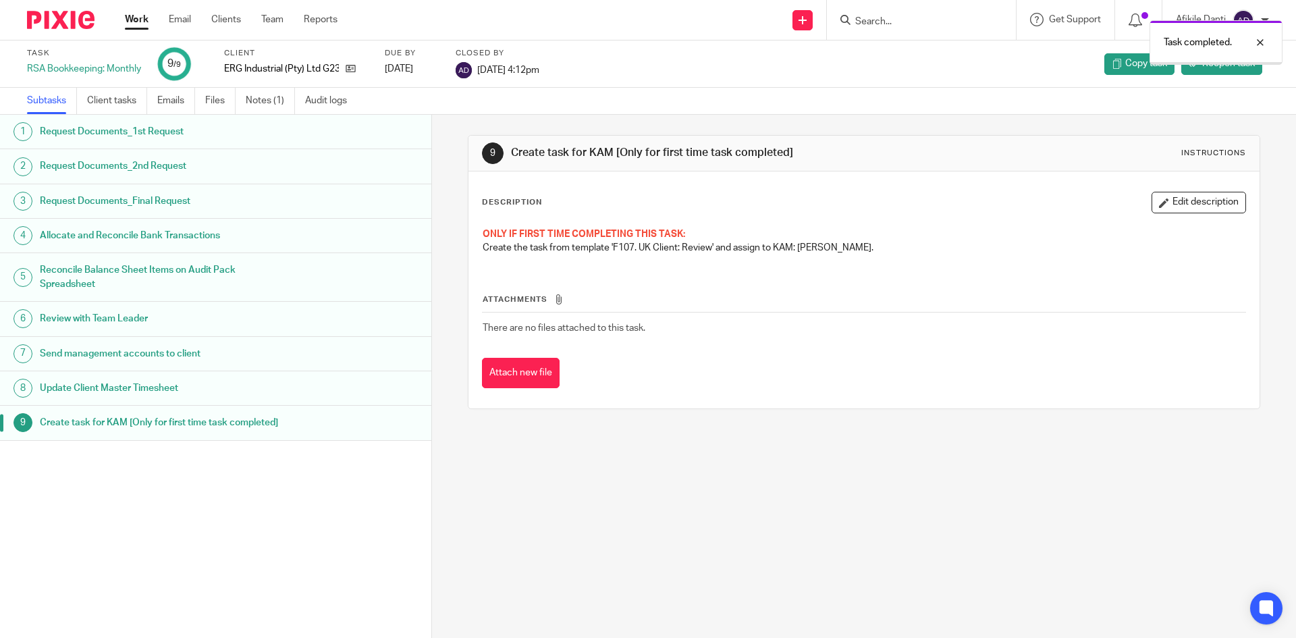
click at [142, 25] on link "Work" at bounding box center [137, 20] width 24 height 14
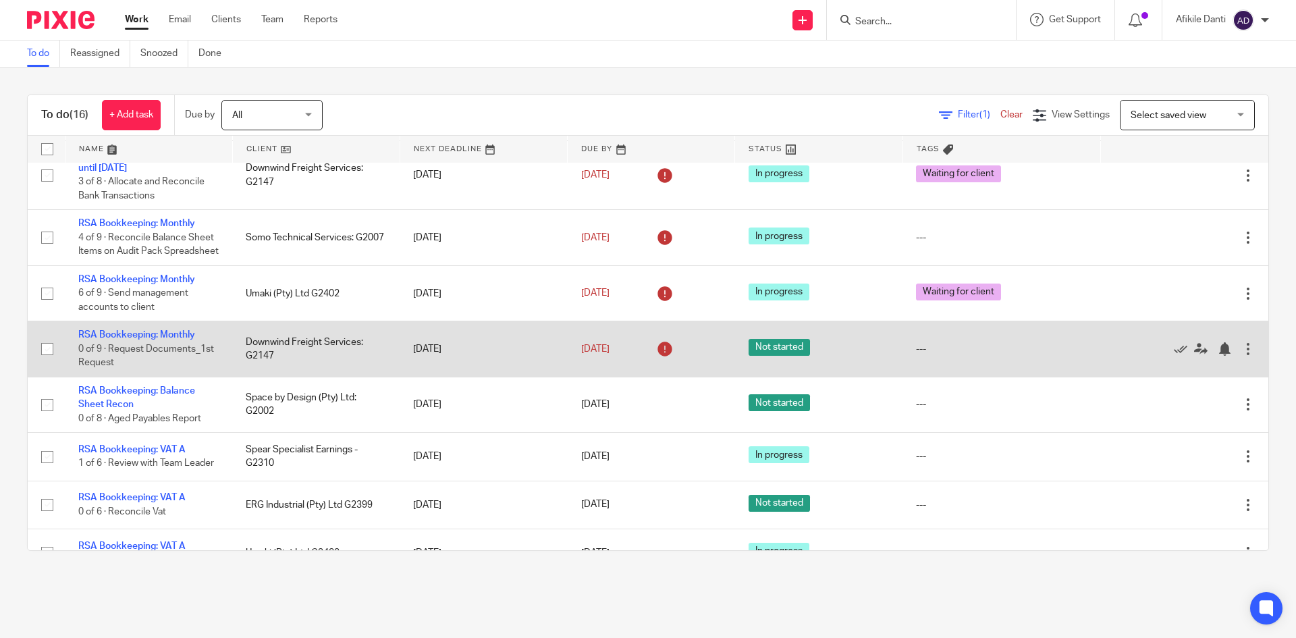
scroll to position [270, 0]
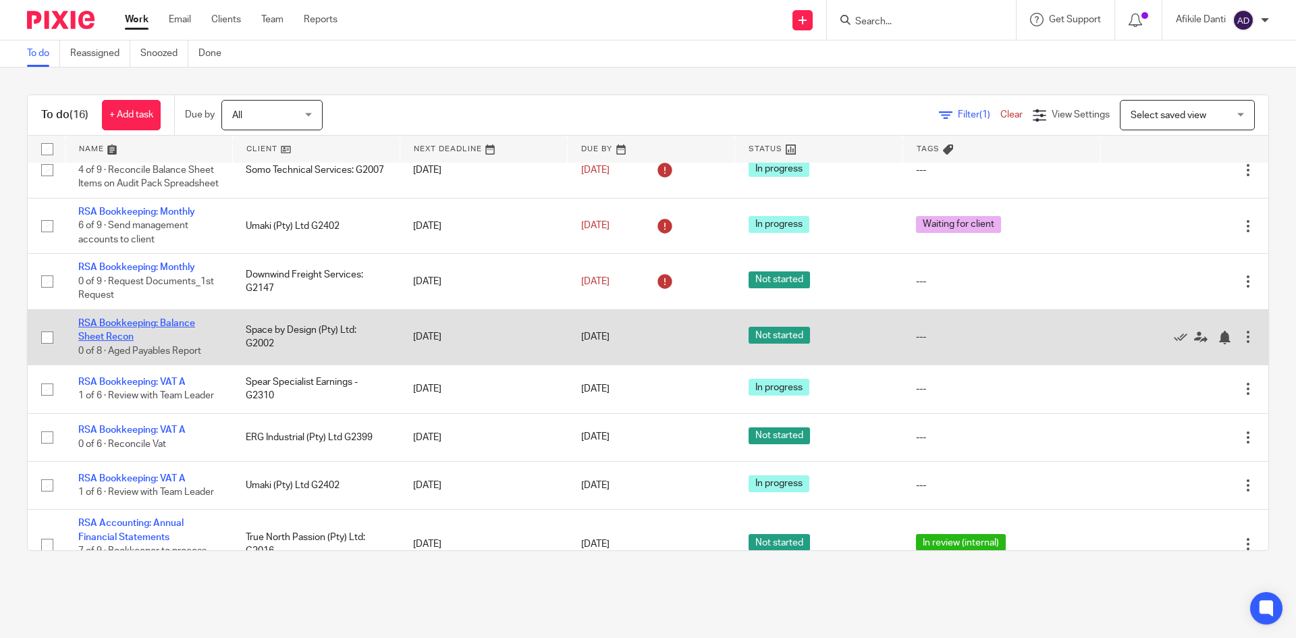
click at [159, 336] on link "RSA Bookkeeping: Balance Sheet Recon" at bounding box center [136, 330] width 117 height 23
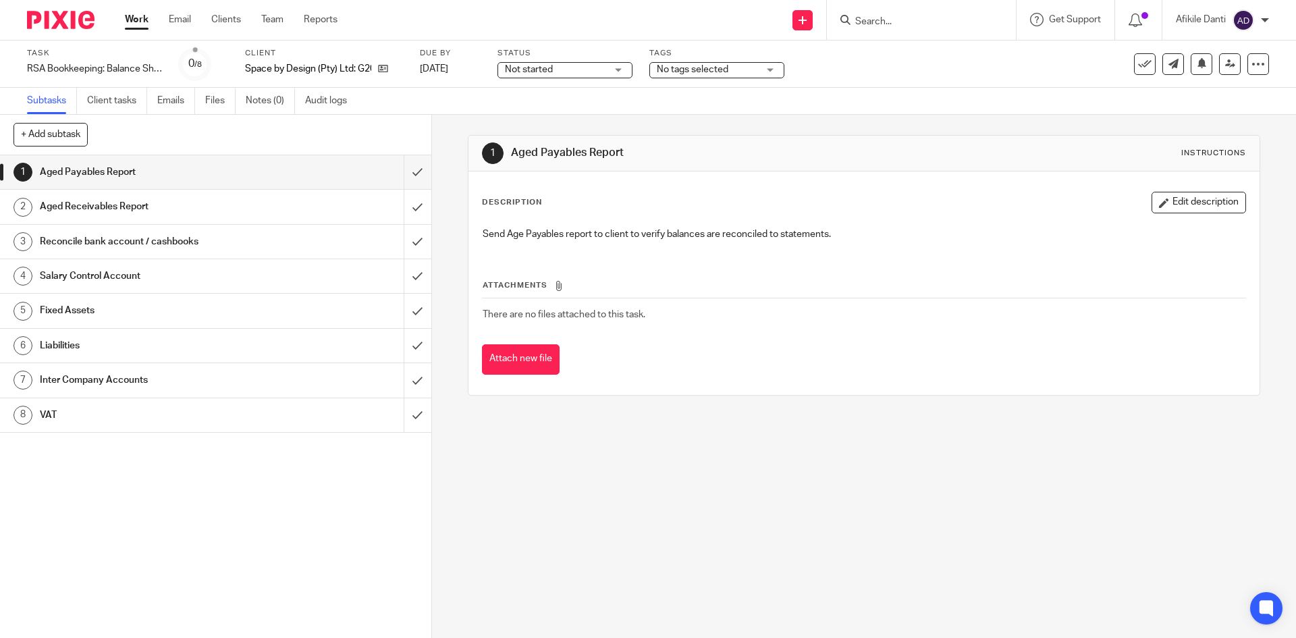
click at [605, 72] on span "Not started" at bounding box center [555, 70] width 101 height 14
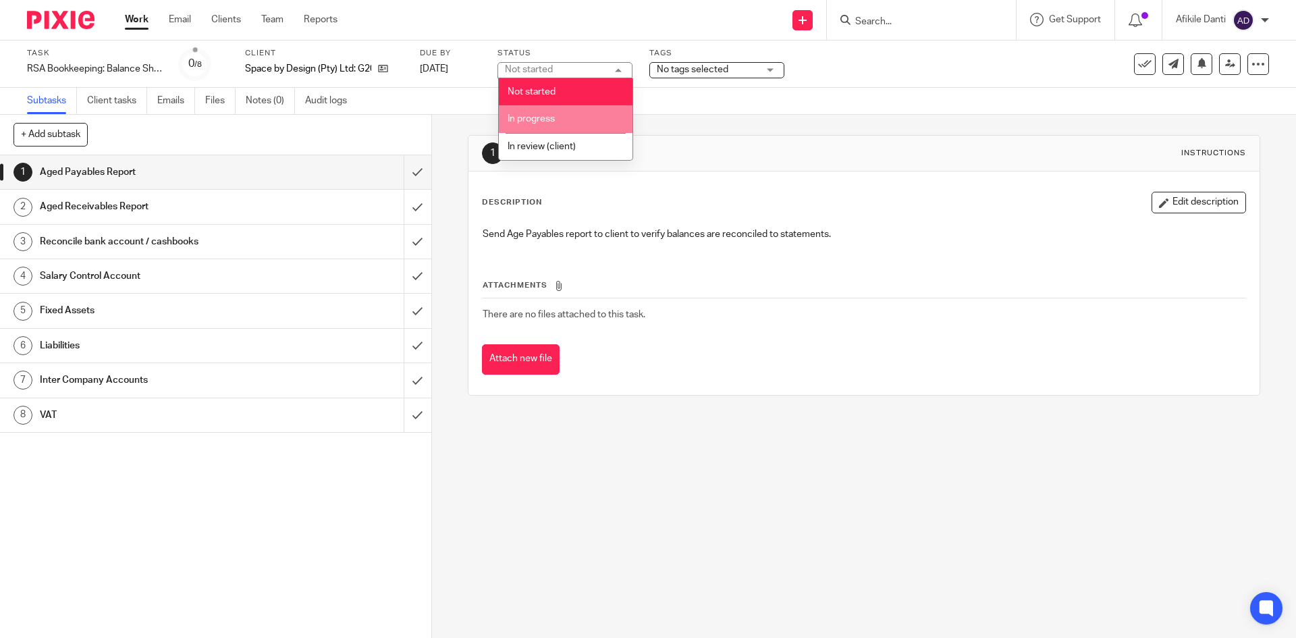
click at [566, 126] on li "In progress" at bounding box center [566, 119] width 134 height 28
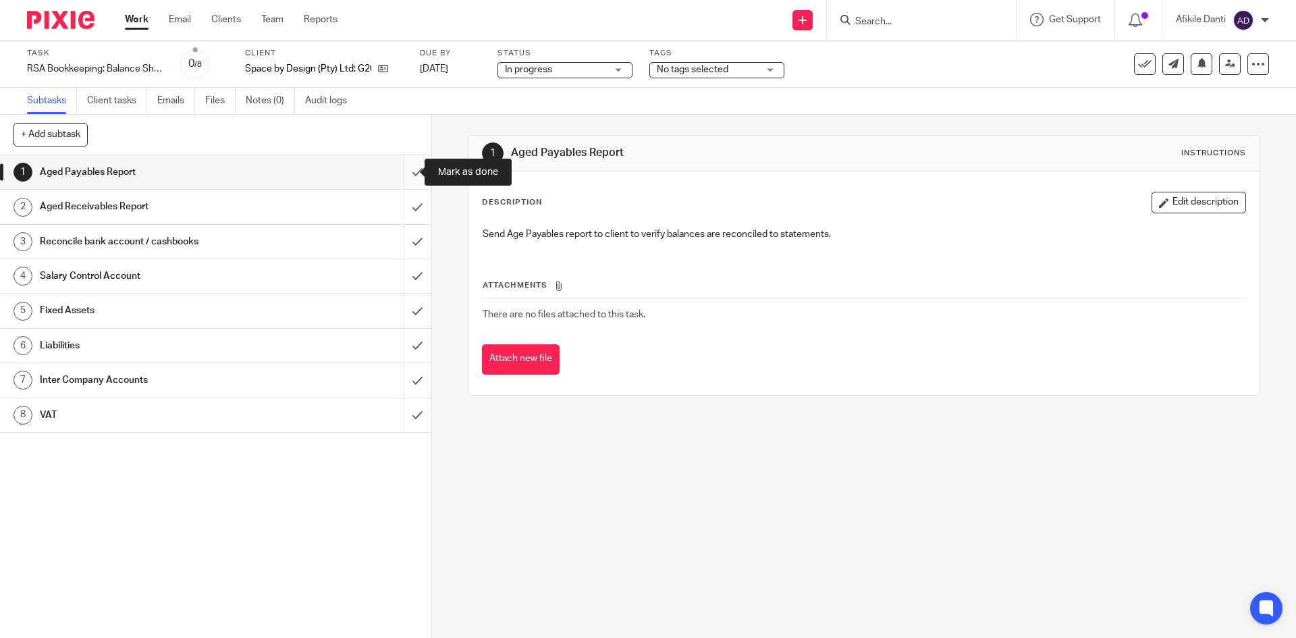
click at [407, 174] on input "submit" at bounding box center [215, 172] width 431 height 34
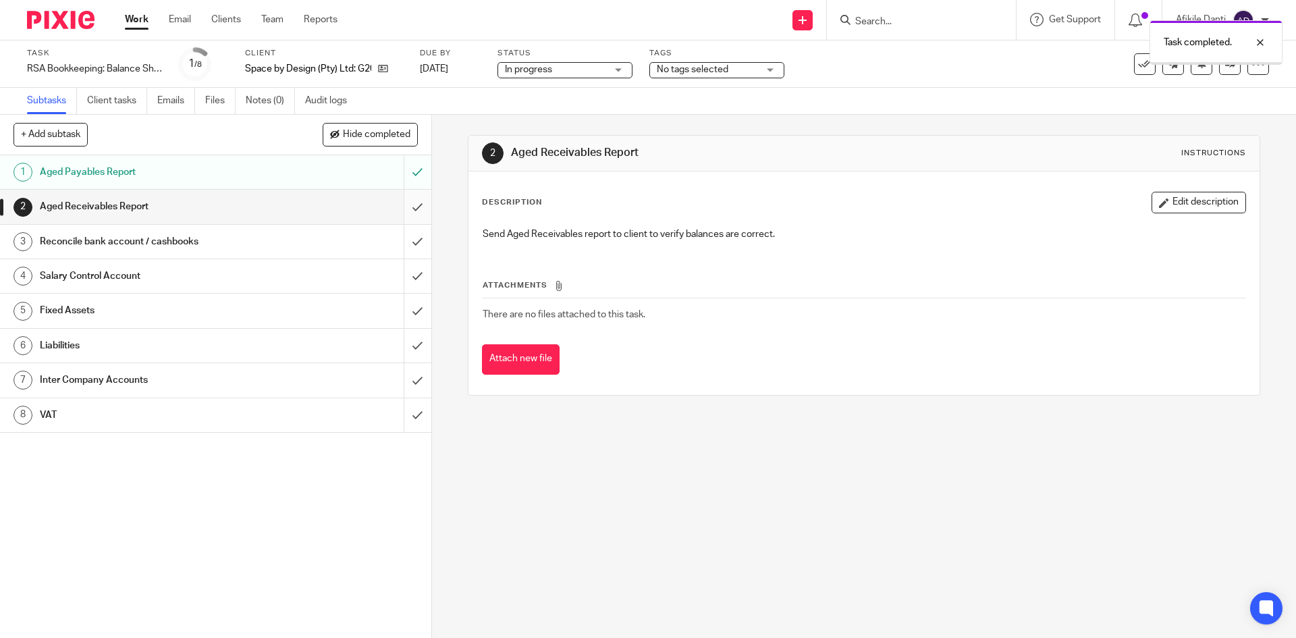
click at [406, 211] on input "submit" at bounding box center [215, 207] width 431 height 34
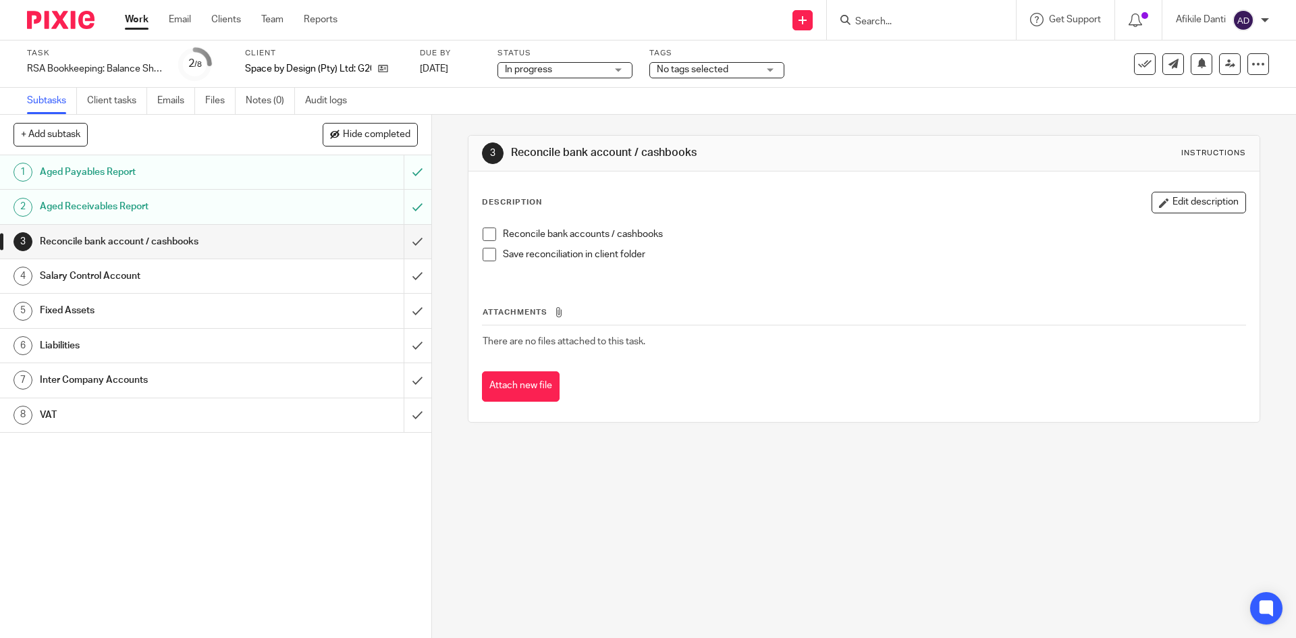
click at [404, 250] on input "submit" at bounding box center [215, 242] width 431 height 34
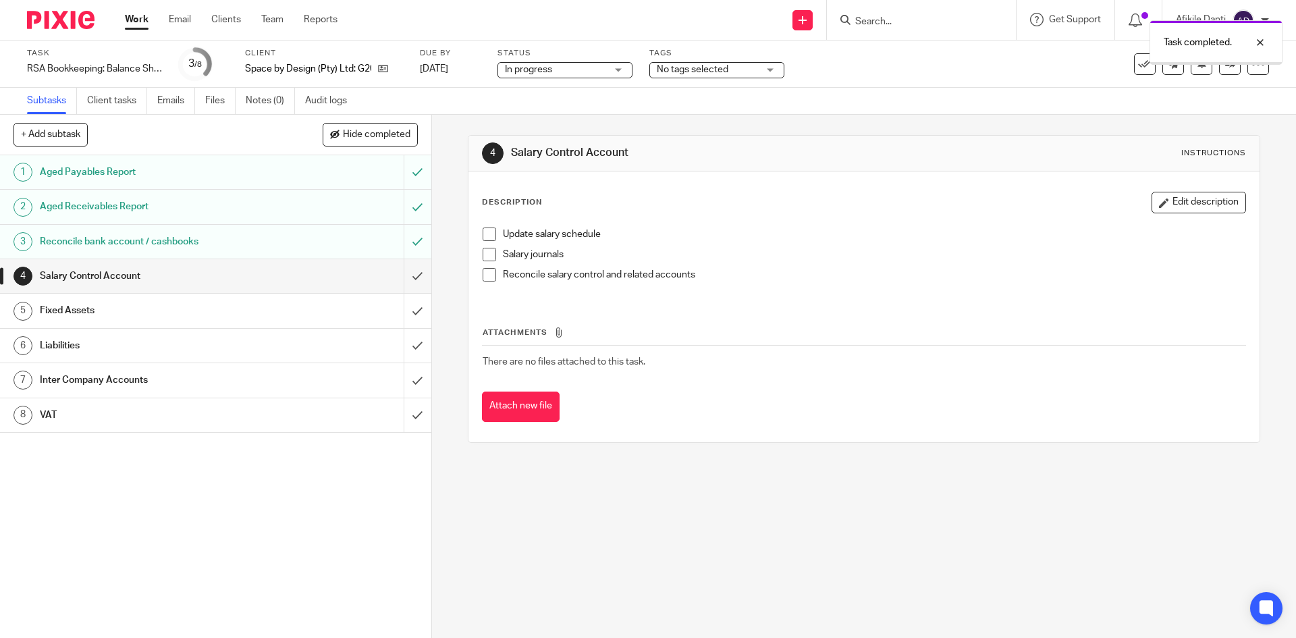
click at [406, 284] on input "submit" at bounding box center [215, 276] width 431 height 34
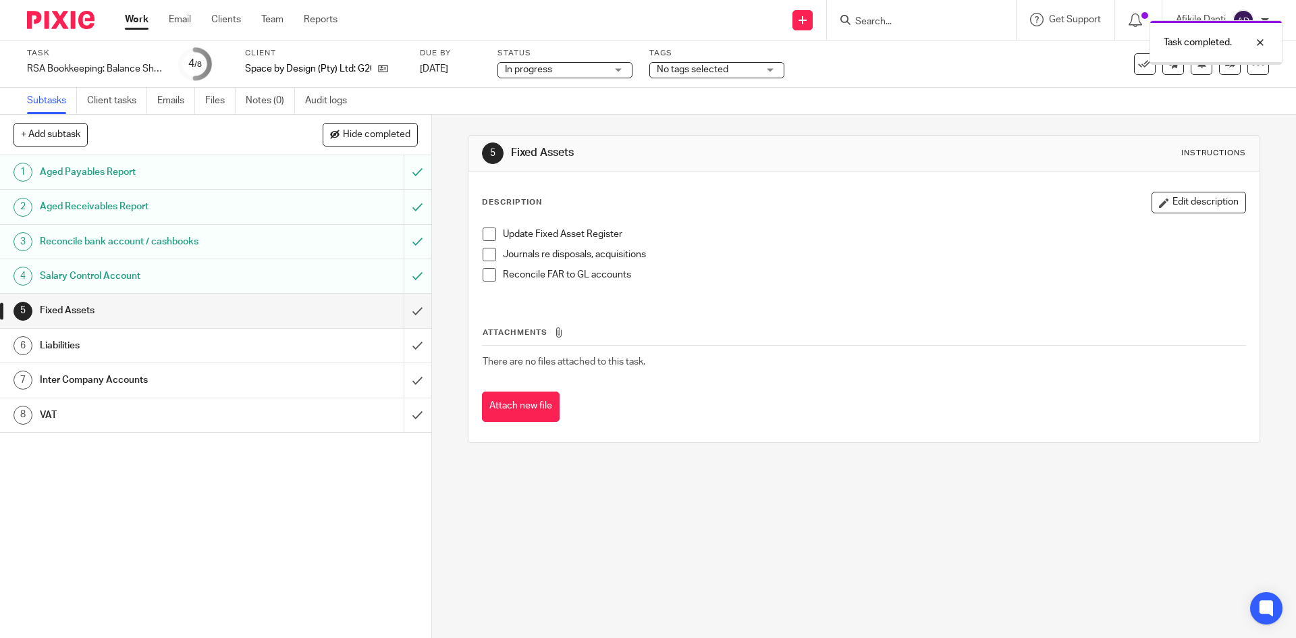
click at [405, 309] on input "submit" at bounding box center [215, 311] width 431 height 34
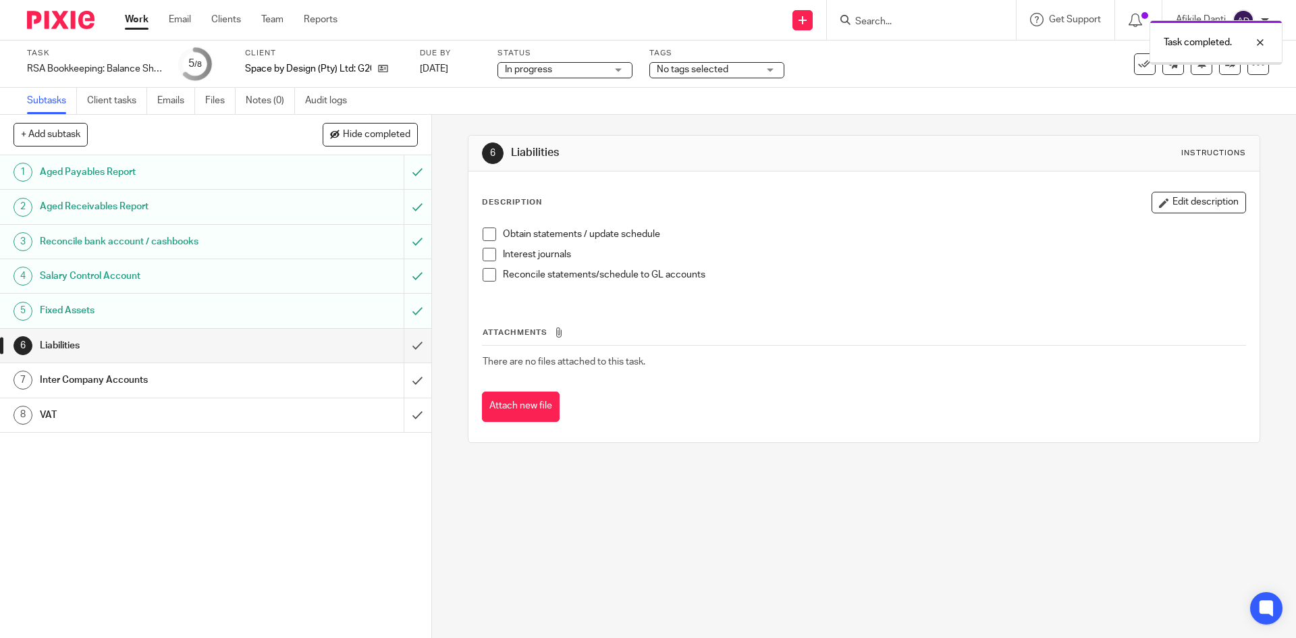
click at [403, 346] on input "submit" at bounding box center [215, 346] width 431 height 34
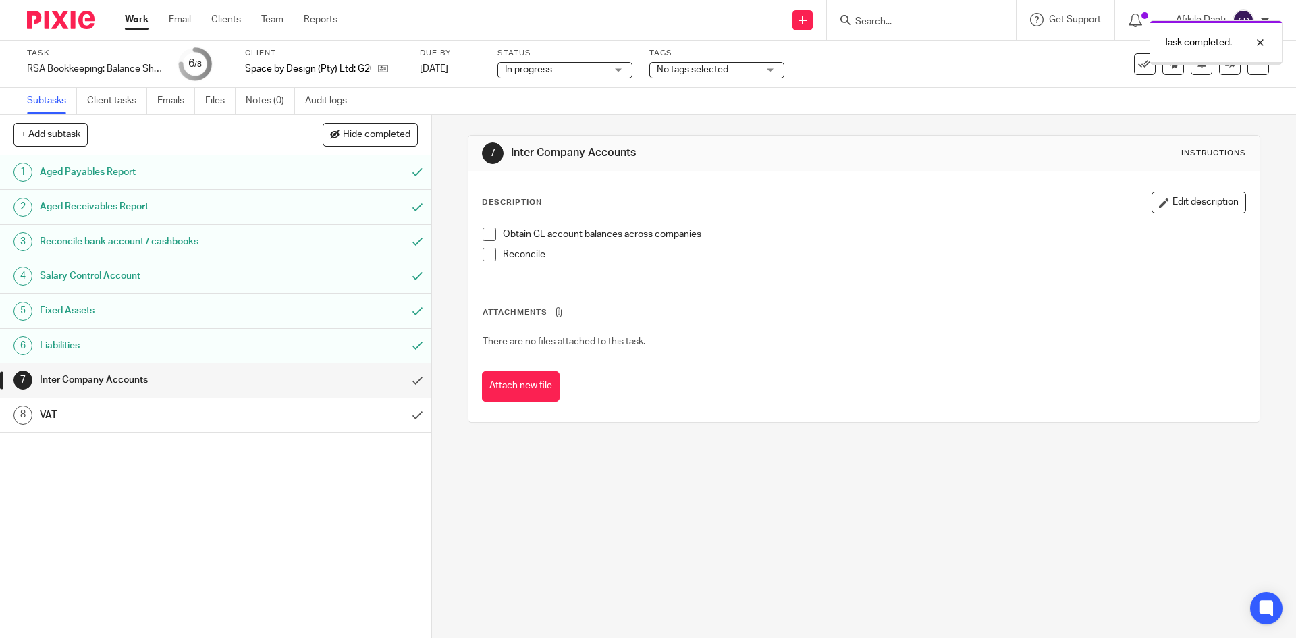
click at [406, 379] on input "submit" at bounding box center [215, 380] width 431 height 34
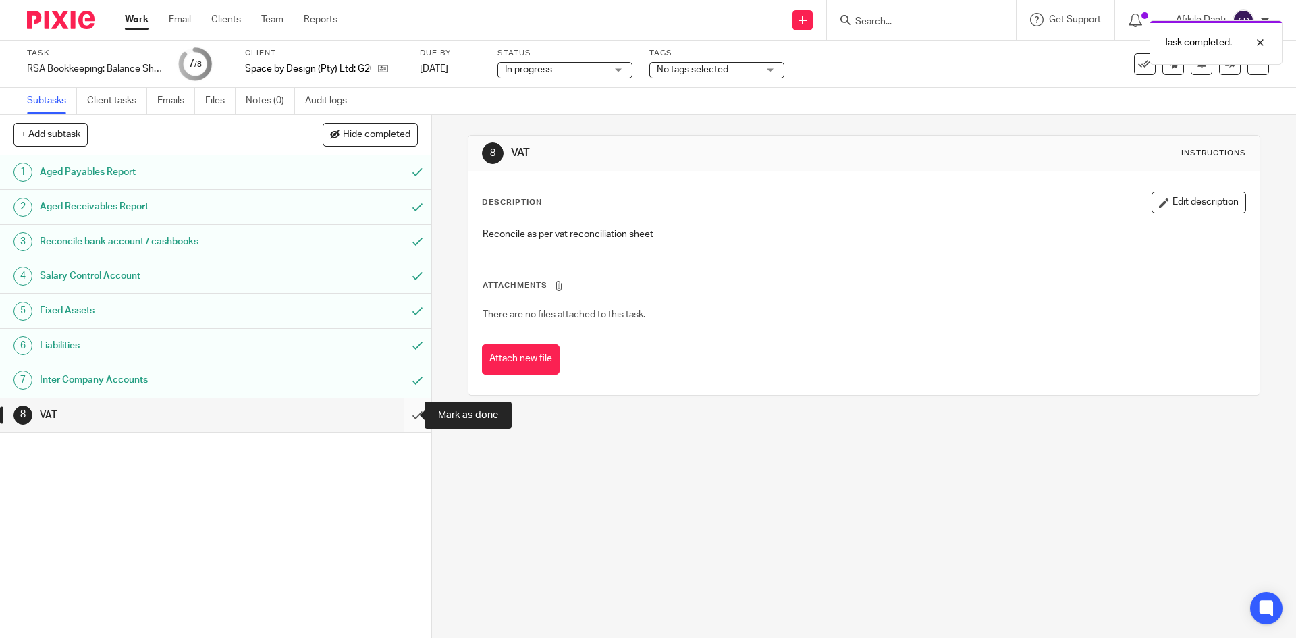
click at [404, 415] on input "submit" at bounding box center [215, 415] width 431 height 34
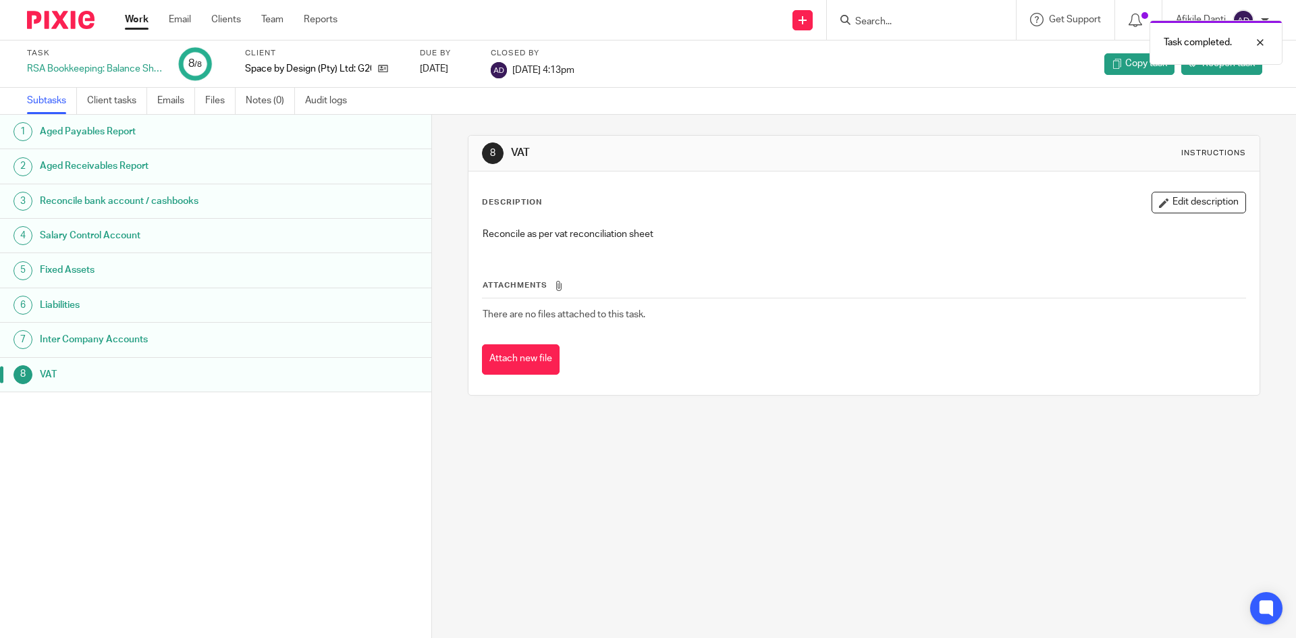
click at [137, 22] on link "Work" at bounding box center [137, 20] width 24 height 14
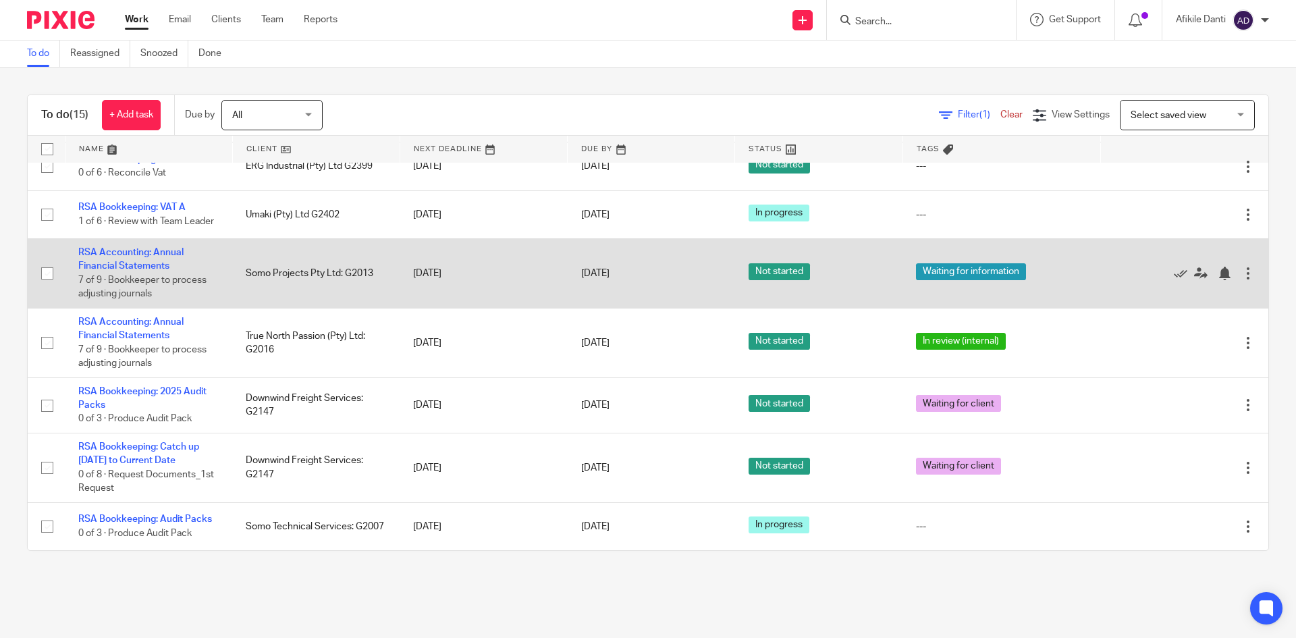
scroll to position [514, 0]
